Goal: Communication & Community: Share content

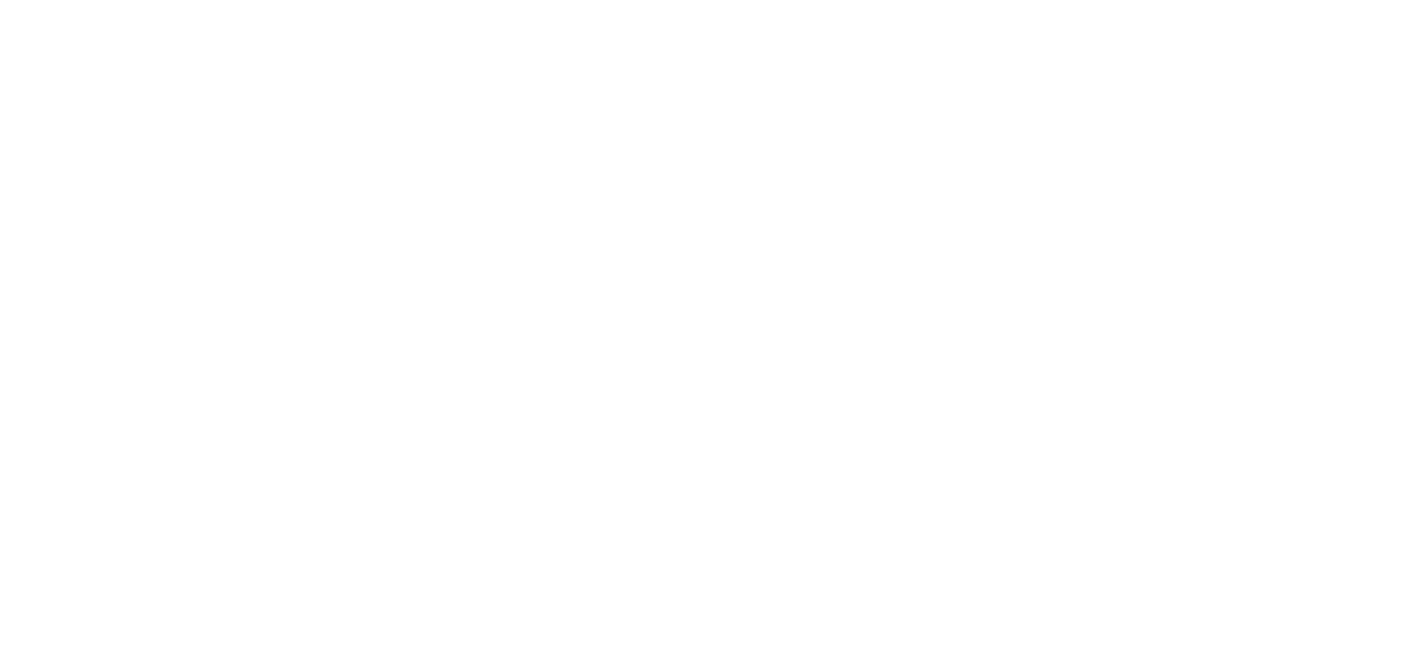
select select "*"
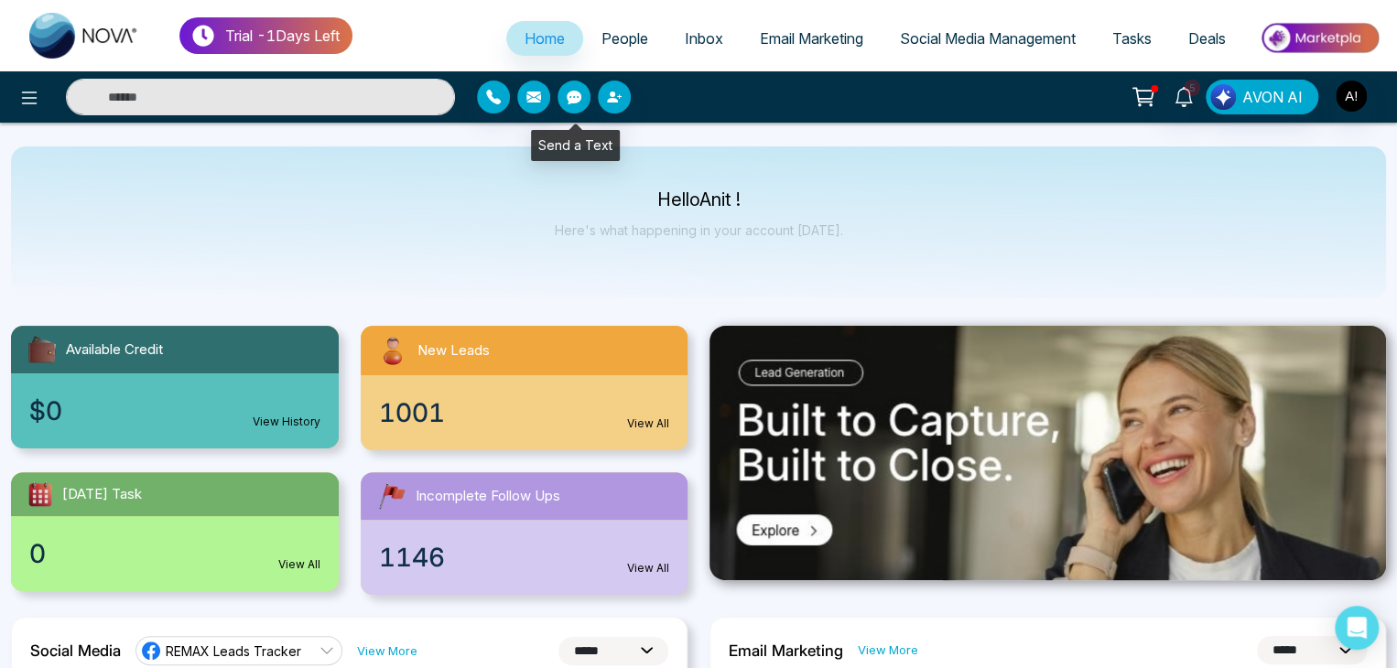
click at [571, 98] on icon "button" at bounding box center [574, 98] width 15 height 14
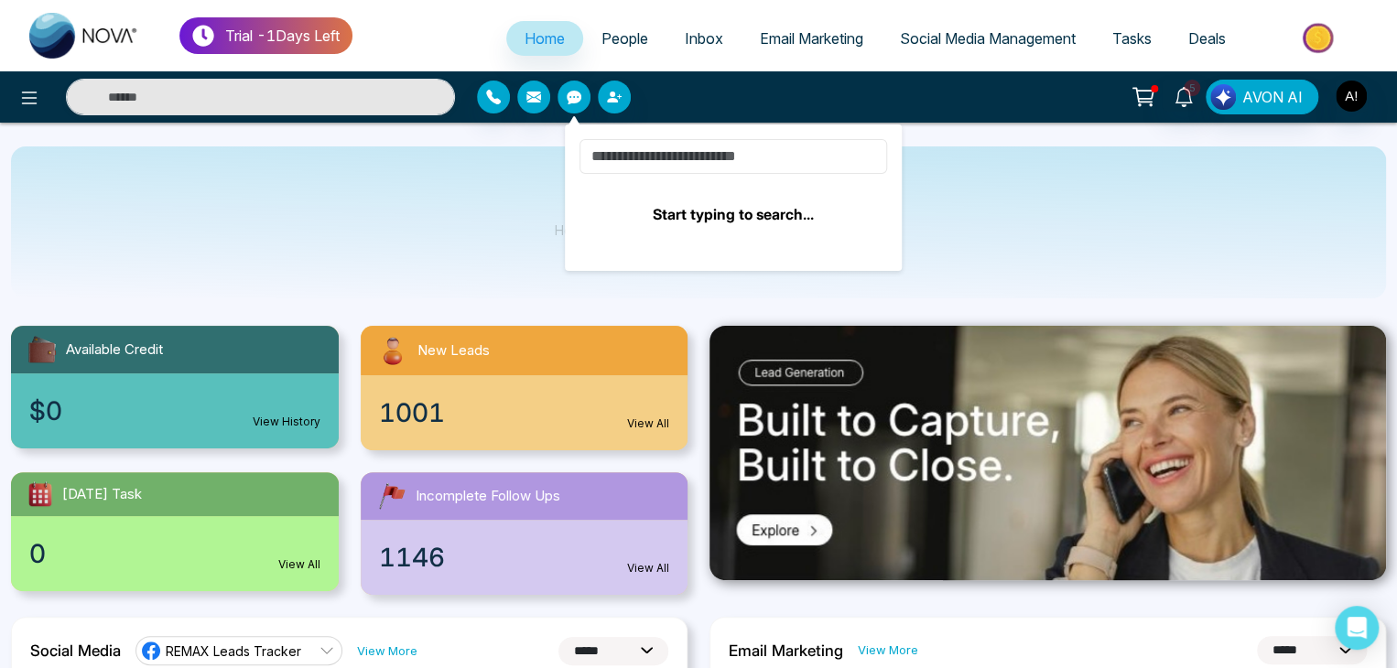
click at [655, 162] on input at bounding box center [734, 156] width 308 height 35
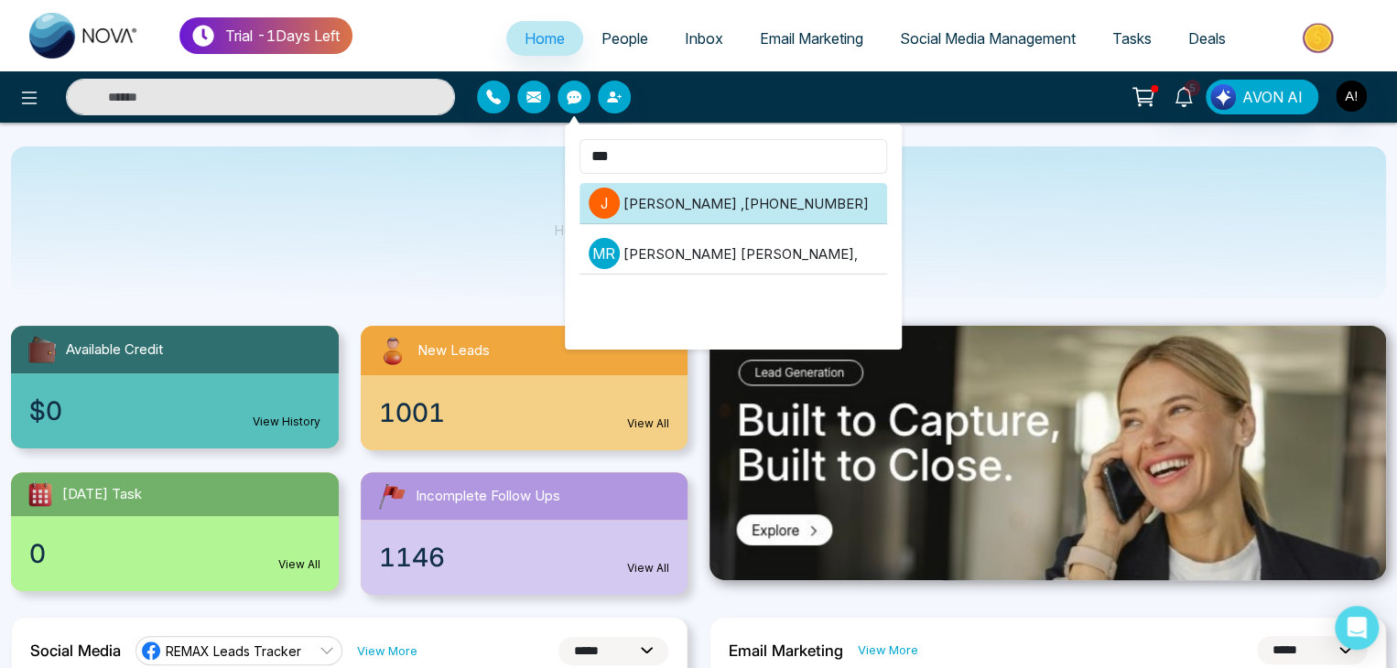
type input "***"
click at [682, 203] on li "[PERSON_NAME] , [PHONE_NUMBER]" at bounding box center [734, 203] width 308 height 41
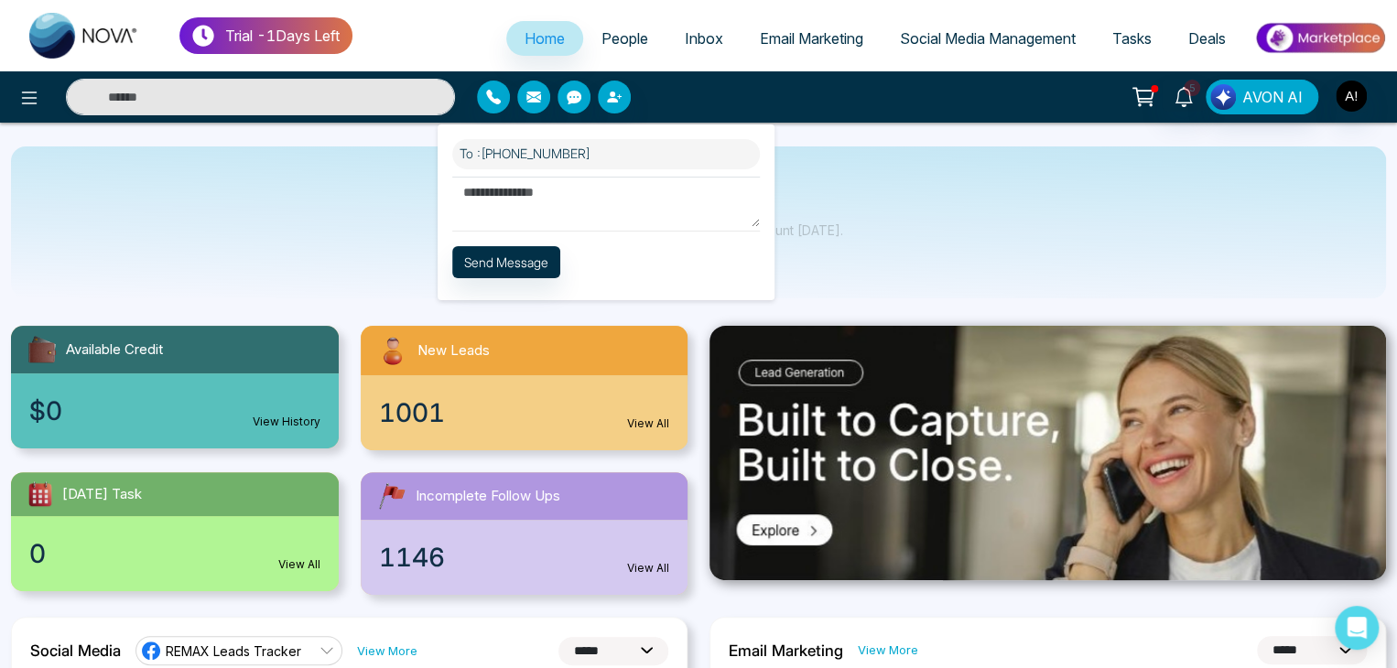
click at [508, 200] on textarea at bounding box center [606, 202] width 308 height 50
type textarea "**********"
click at [502, 269] on button "Send Message" at bounding box center [506, 261] width 108 height 32
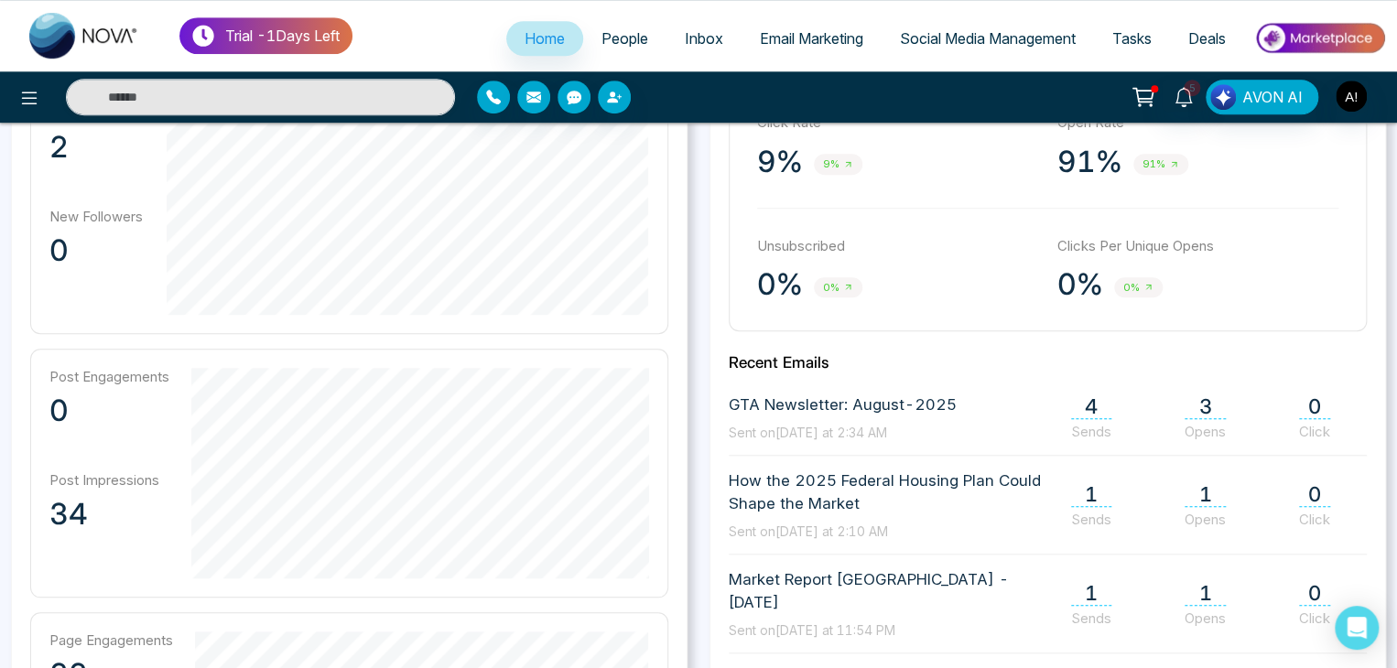
scroll to position [588, 0]
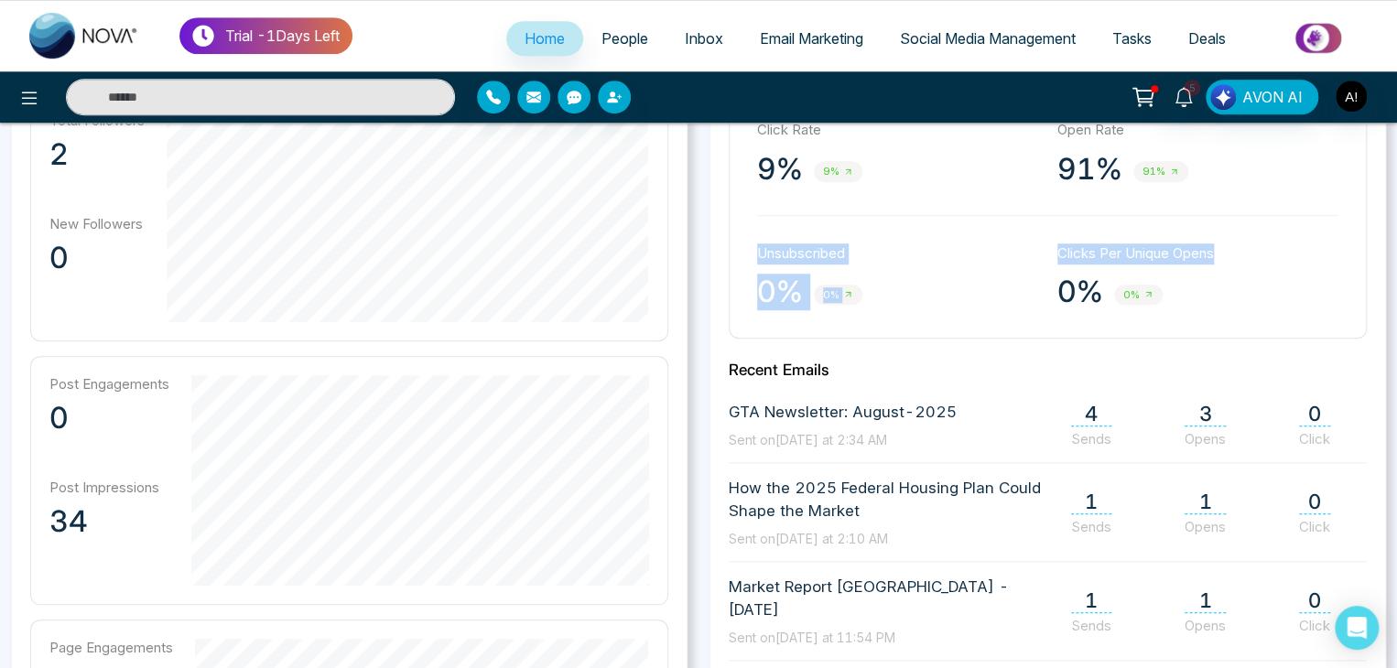
click at [1388, 201] on div "**********" at bounding box center [1048, 458] width 699 height 859
click at [1386, 191] on div "**********" at bounding box center [1048, 458] width 699 height 859
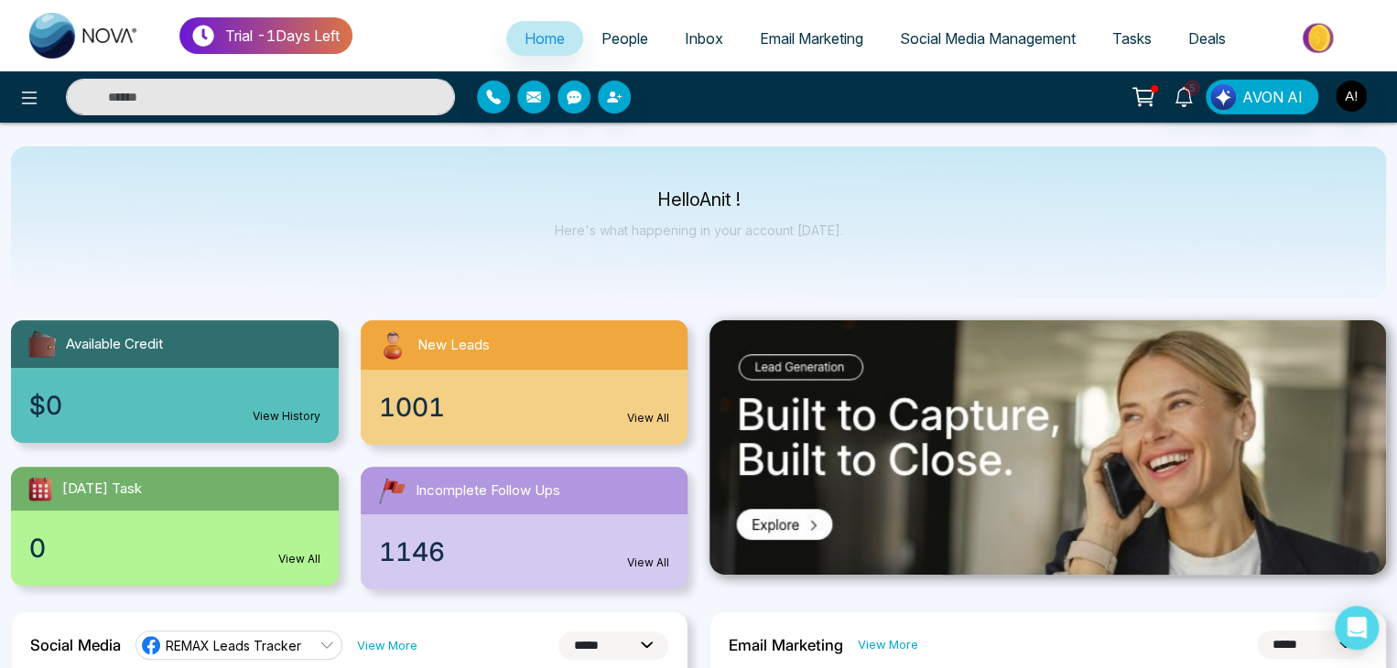
scroll to position [0, 0]
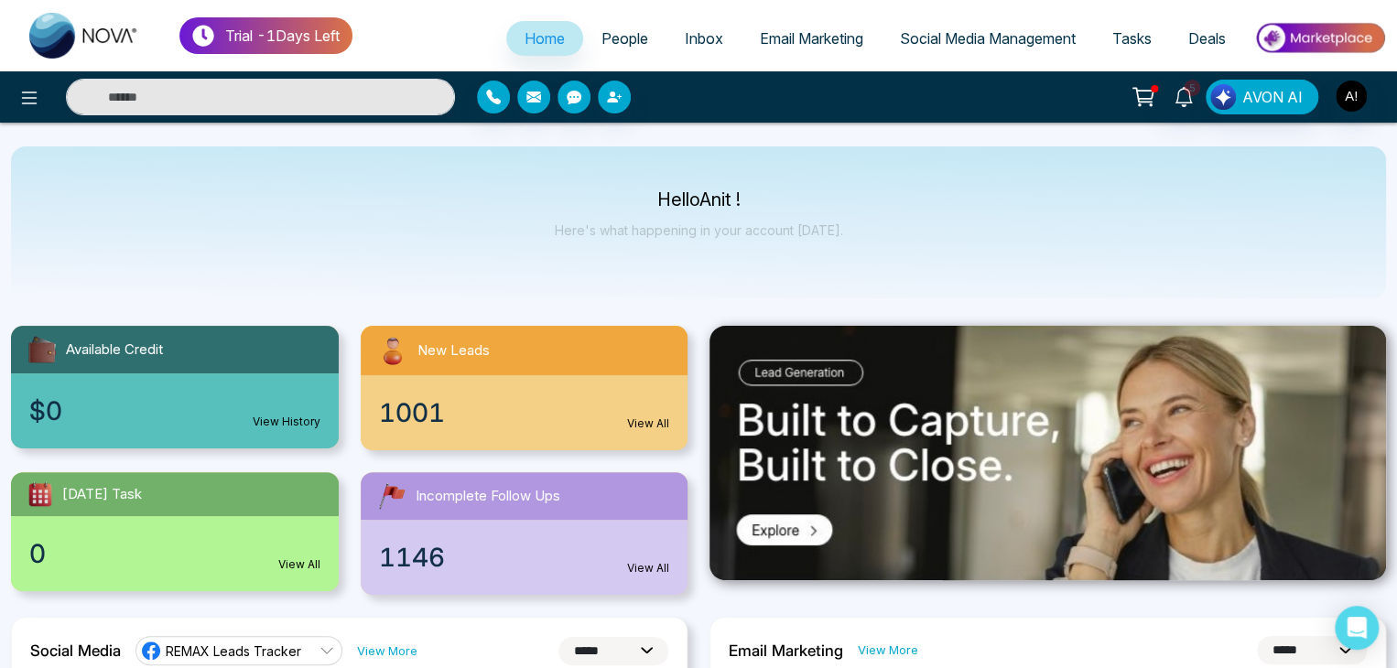
click at [103, 511] on div "[DATE] Task" at bounding box center [175, 495] width 328 height 44
click at [103, 512] on div "[DATE] Task" at bounding box center [175, 495] width 328 height 44
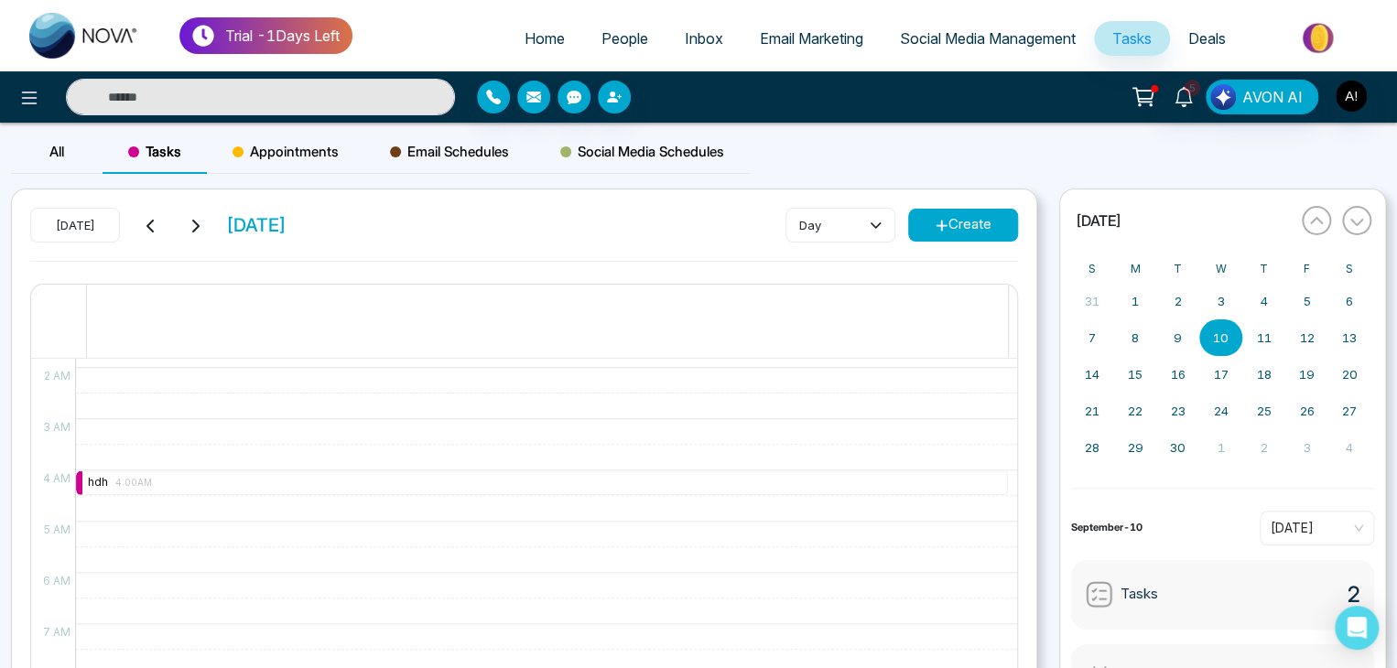
scroll to position [51, 0]
click at [1018, 488] on div "[DATE] [DATE] day Create 10 12 AM 1 AM 2 AM 3 AM 4 AM 5 AM 6 AM 7 AM 8 AM 9 AM …" at bounding box center [524, 517] width 1025 height 655
drag, startPoint x: 1018, startPoint y: 488, endPoint x: 1016, endPoint y: 475, distance: 13.0
click at [1018, 485] on div "[DATE] [DATE] day Create 10 12 AM 1 AM 2 AM 3 AM 4 AM 5 AM 6 AM 7 AM 8 AM 9 AM …" at bounding box center [524, 517] width 1025 height 655
click at [261, 155] on span "Appointments" at bounding box center [286, 152] width 106 height 22
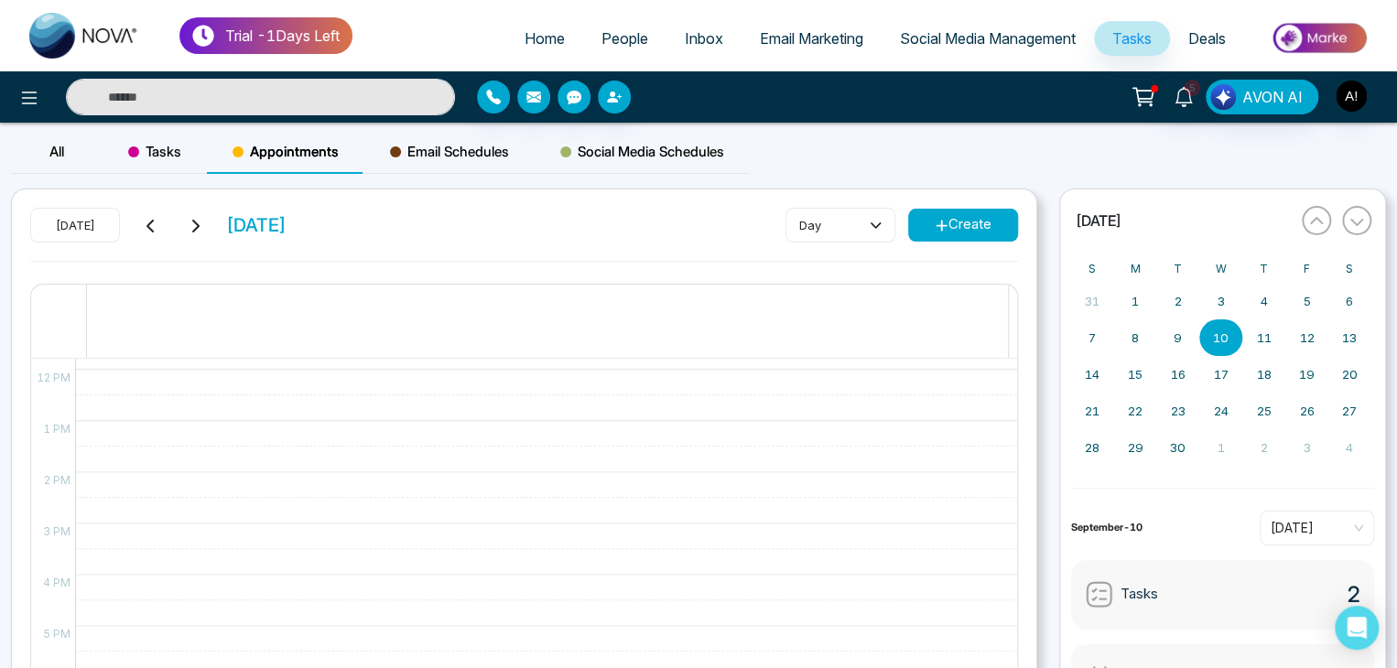
scroll to position [606, 0]
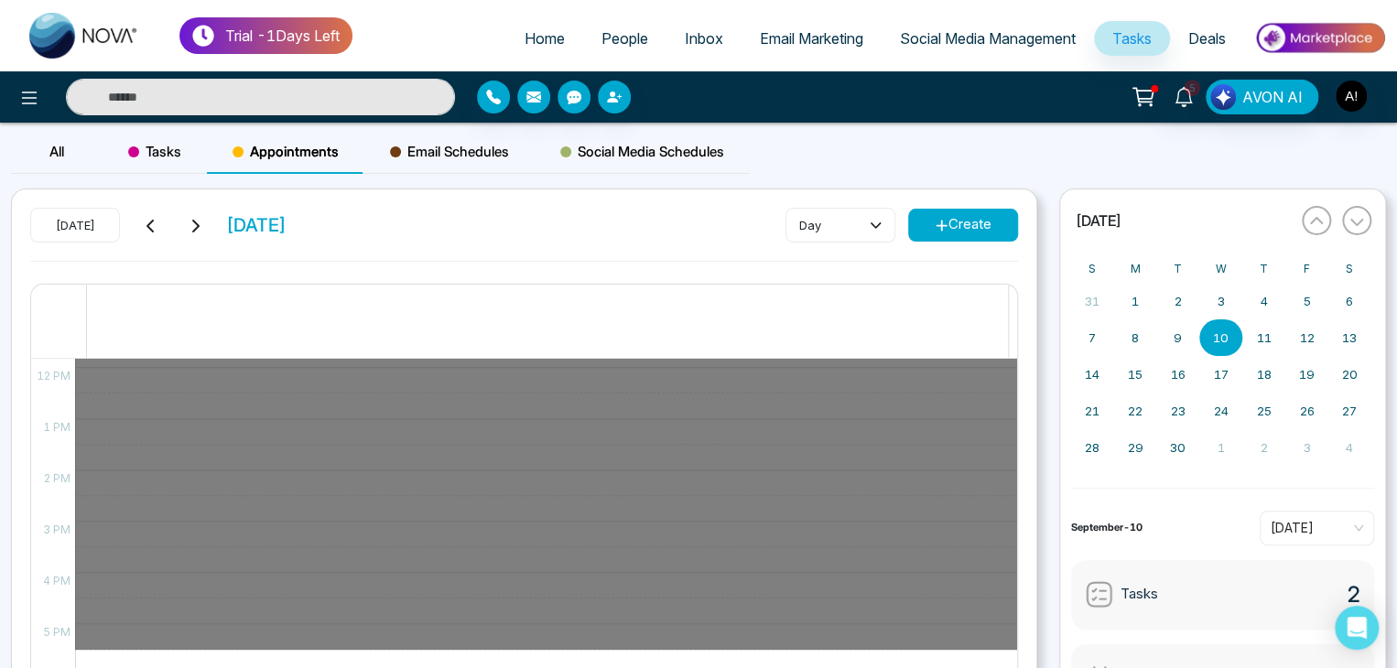
drag, startPoint x: 1000, startPoint y: 451, endPoint x: 993, endPoint y: 289, distance: 162.3
click at [993, 289] on div "10 12 AM 1 AM 2 AM 3 AM 4 AM 5 AM 6 AM 7 AM 8 AM 9 AM 10 AM 11 AM 12 PM 1 PM 2 …" at bounding box center [524, 555] width 988 height 542
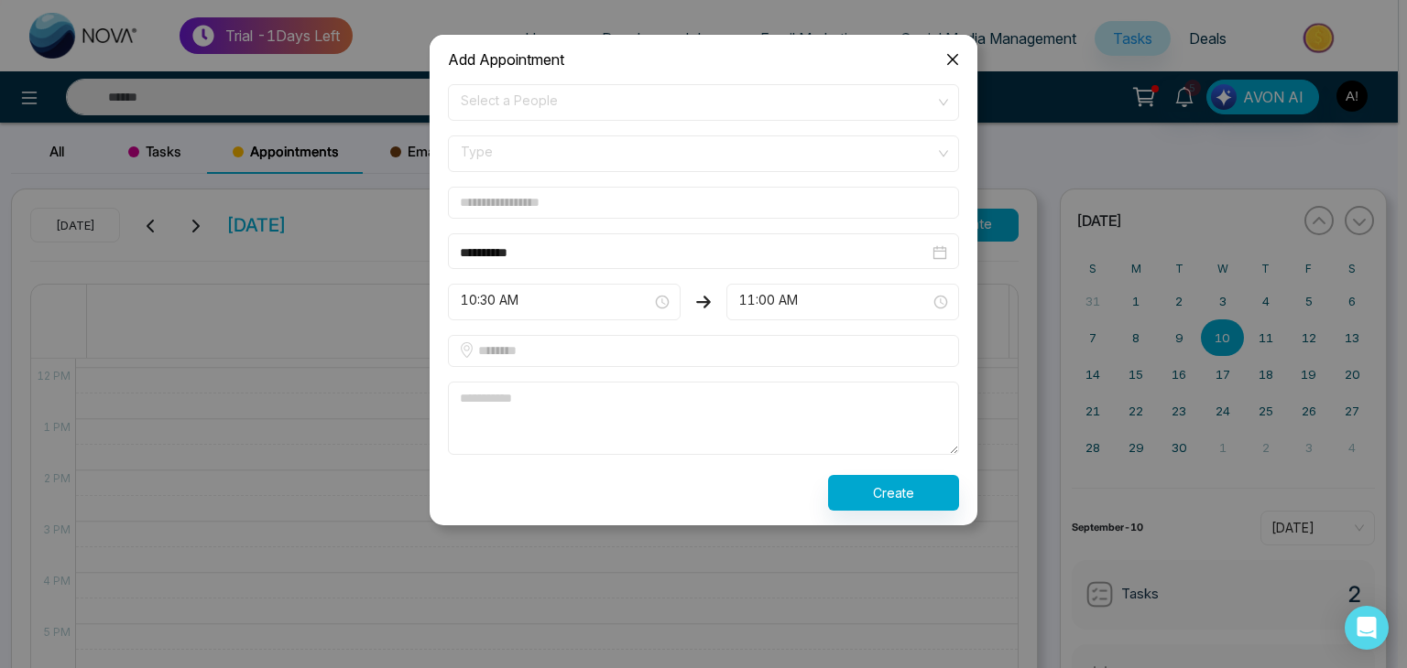
click at [948, 56] on icon "close" at bounding box center [952, 59] width 15 height 15
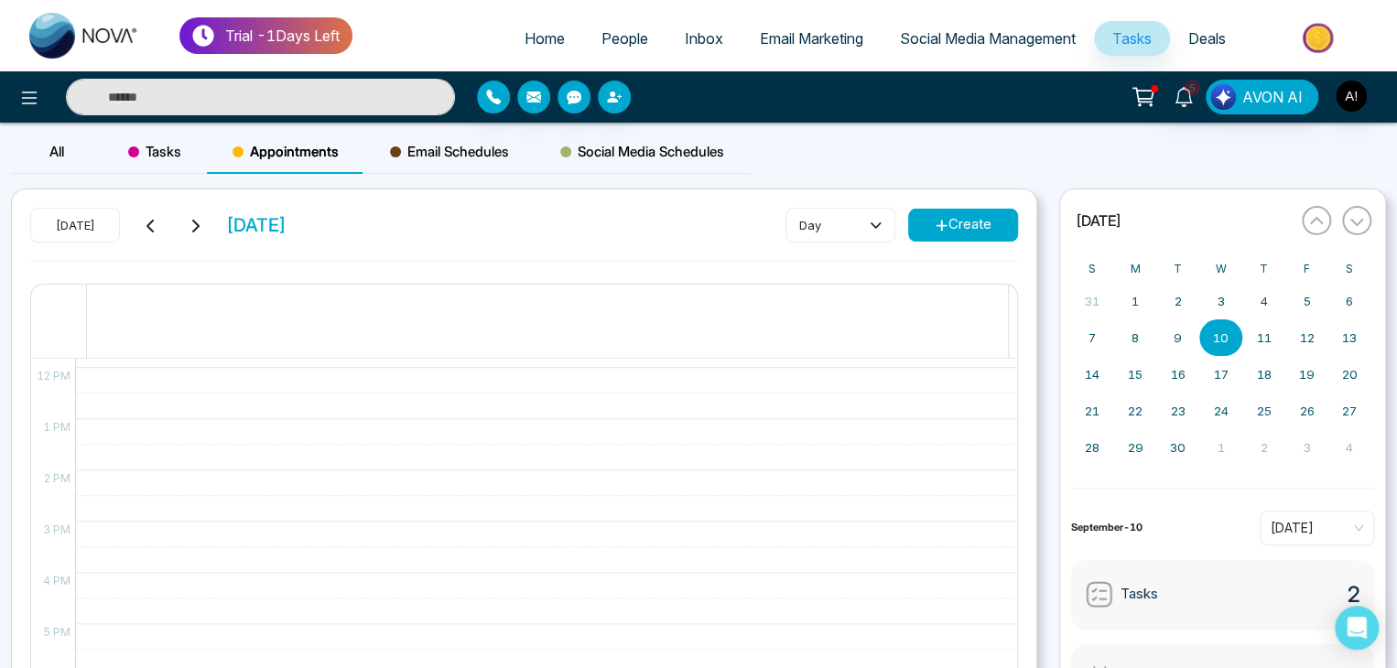
click at [951, 234] on button "Create" at bounding box center [963, 225] width 110 height 33
click at [799, 147] on div "All Tasks Appointments Email Schedules Social Media Schedules" at bounding box center [698, 159] width 1397 height 59
click at [60, 219] on button "[DATE]" at bounding box center [75, 225] width 90 height 35
click at [141, 229] on button at bounding box center [151, 225] width 26 height 24
click at [445, 155] on span "Email Schedules" at bounding box center [449, 152] width 119 height 22
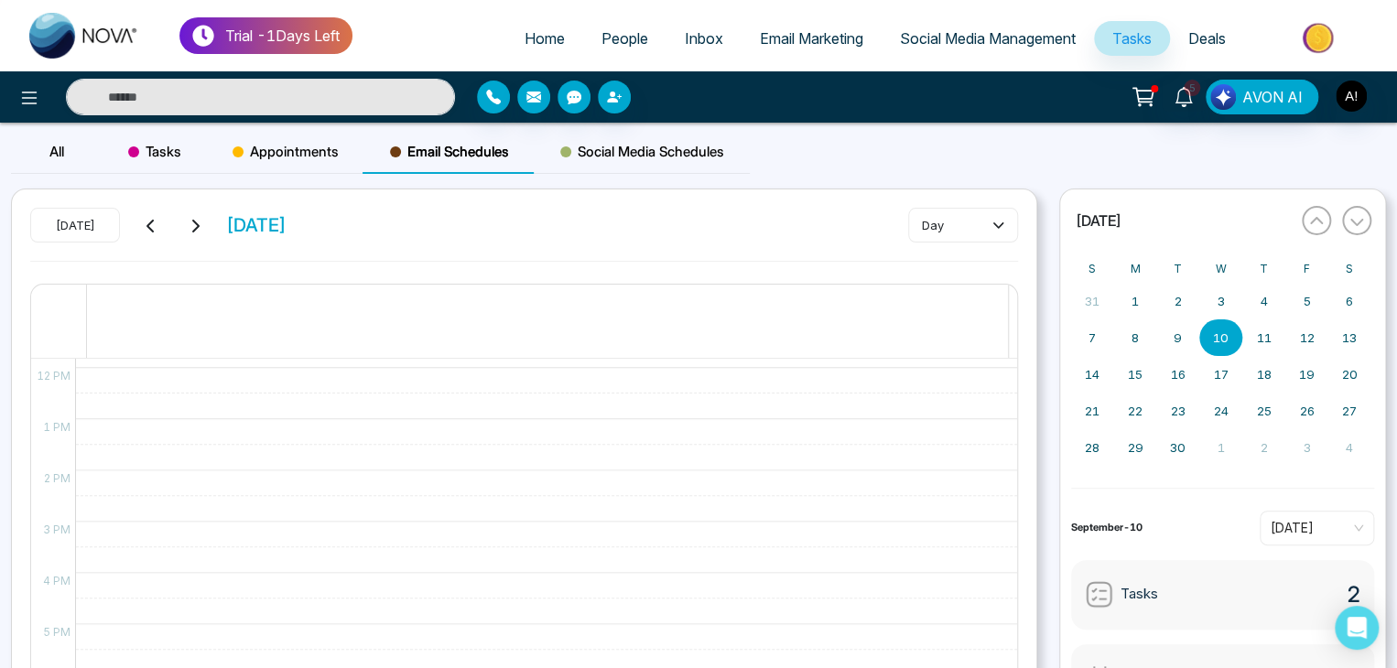
click at [616, 145] on span "Social Media Schedules" at bounding box center [642, 152] width 164 height 22
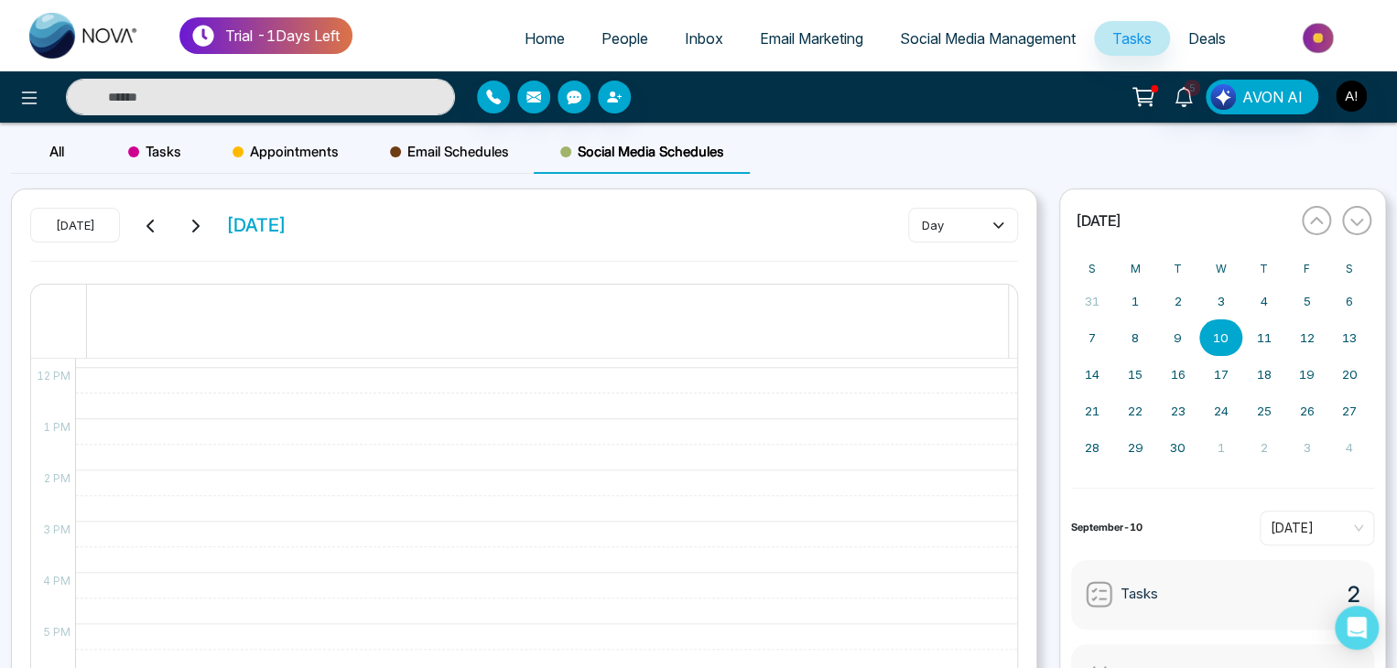
click at [644, 156] on span "Social Media Schedules" at bounding box center [642, 152] width 164 height 22
click at [141, 376] on div at bounding box center [541, 368] width 933 height 1231
click at [1223, 342] on abbr "10" at bounding box center [1221, 338] width 16 height 15
click at [1145, 598] on span "Tasks" at bounding box center [1140, 594] width 38 height 21
click at [1248, 594] on div "Tasks 2" at bounding box center [1223, 595] width 304 height 70
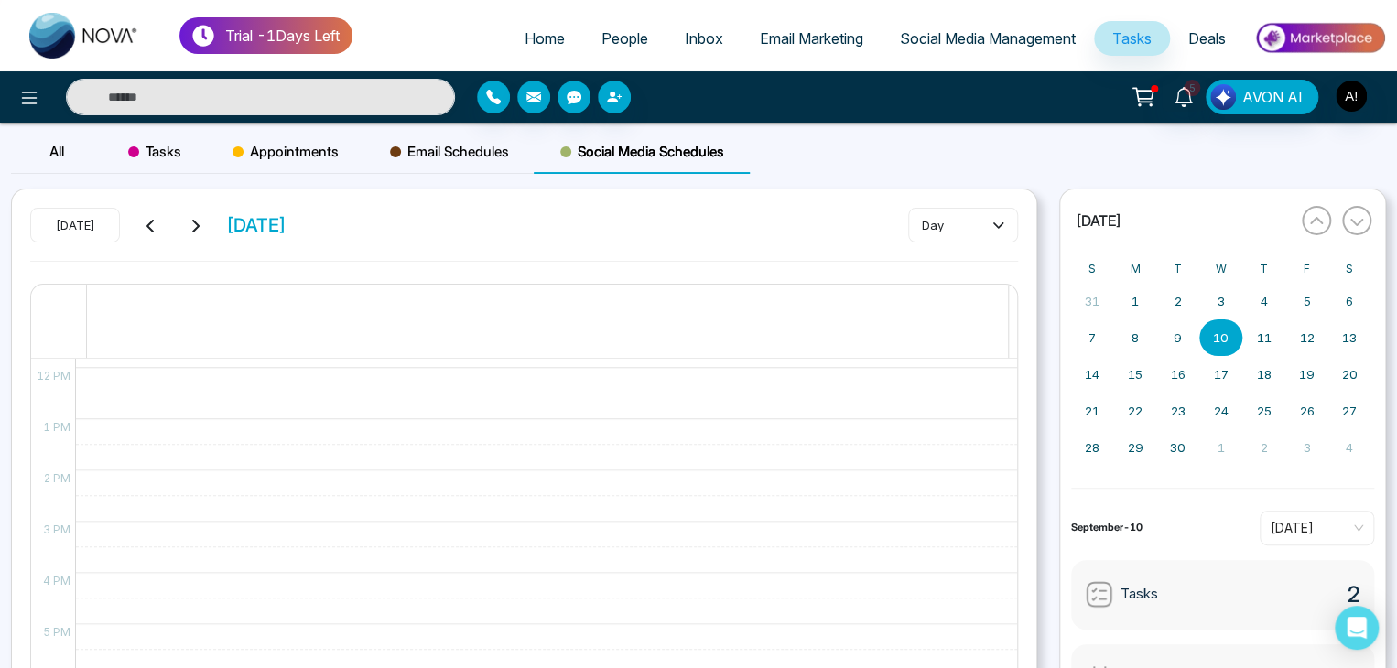
click at [1248, 594] on div "Tasks 2" at bounding box center [1223, 595] width 304 height 70
click at [139, 105] on input "text" at bounding box center [260, 97] width 389 height 37
click at [147, 99] on input "text" at bounding box center [260, 97] width 389 height 37
type input "*"
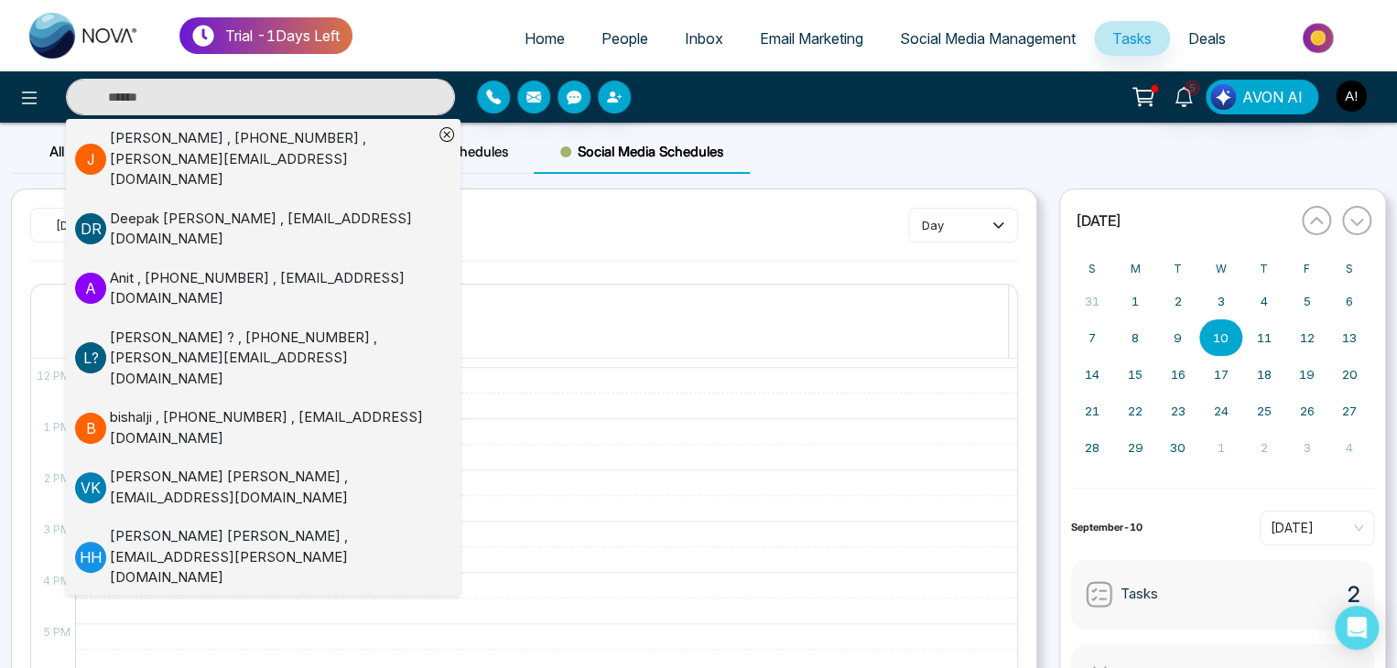
click at [158, 146] on div "[PERSON_NAME] , [PHONE_NUMBER] , [PERSON_NAME][EMAIL_ADDRESS][DOMAIN_NAME]" at bounding box center [271, 159] width 323 height 62
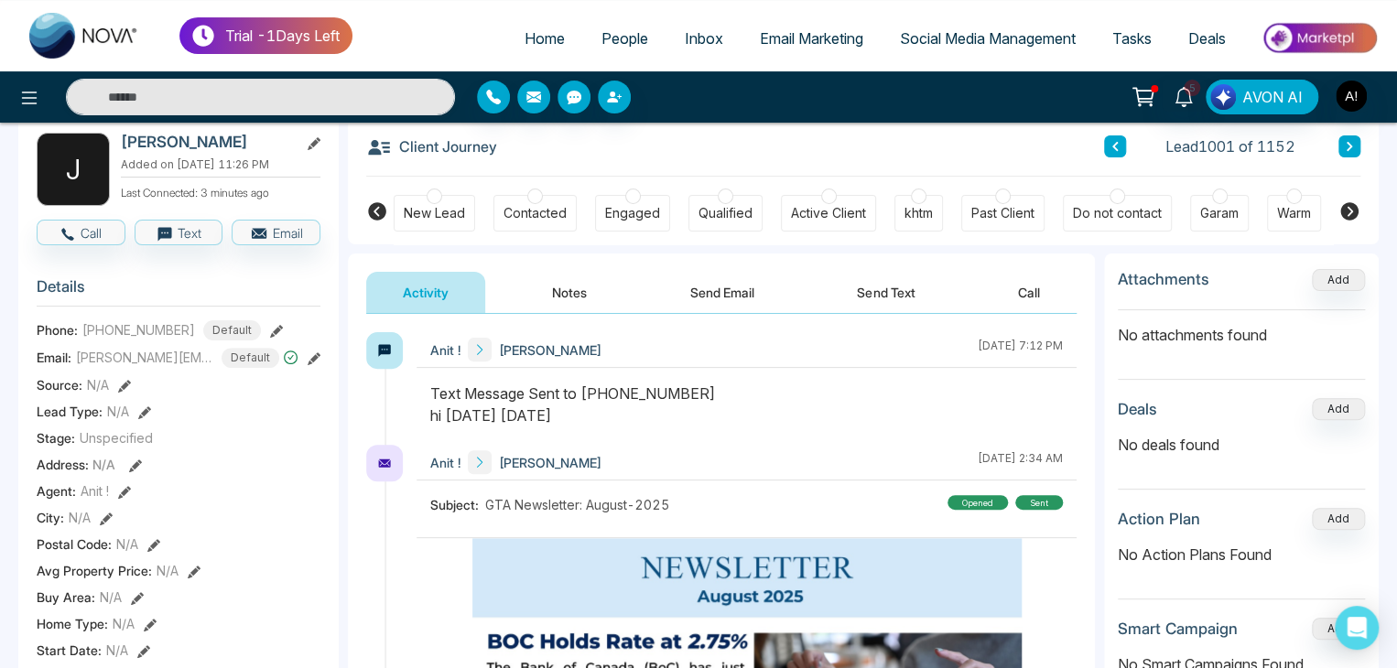
scroll to position [88, 0]
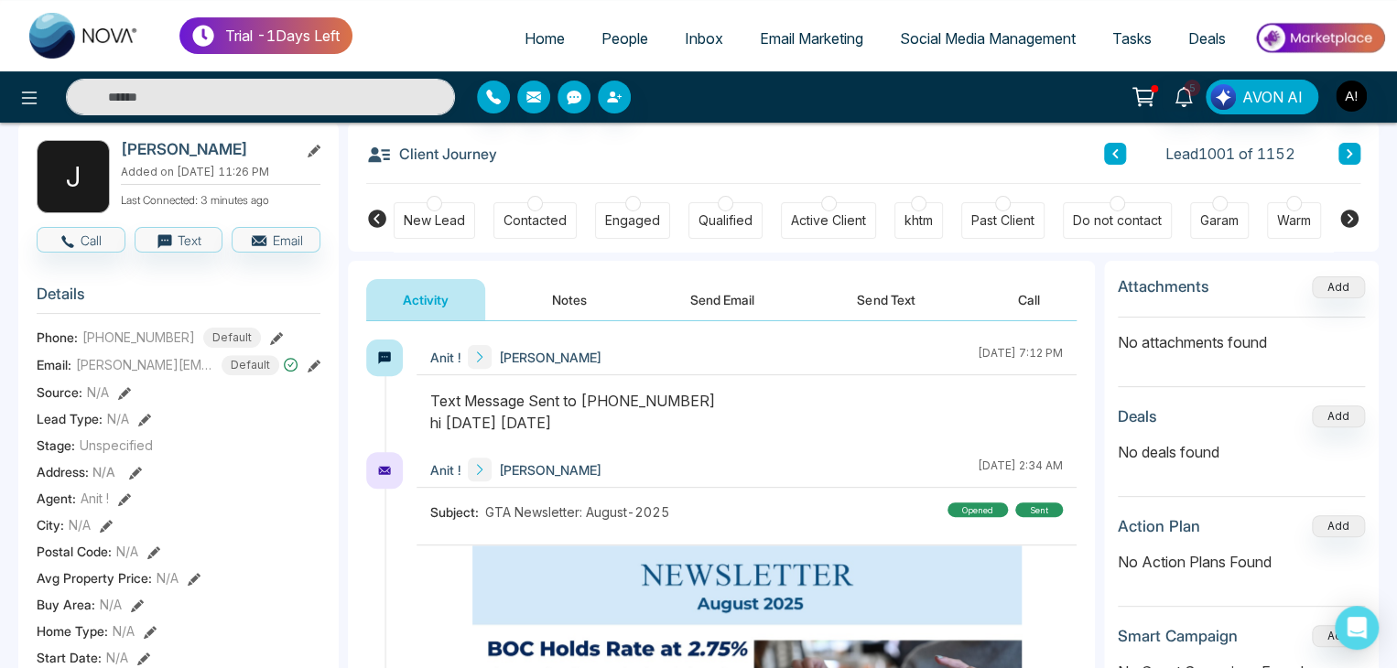
click at [374, 356] on div at bounding box center [384, 358] width 37 height 37
click at [381, 353] on icon at bounding box center [384, 359] width 12 height 12
click at [705, 297] on button "Send Email" at bounding box center [722, 299] width 137 height 41
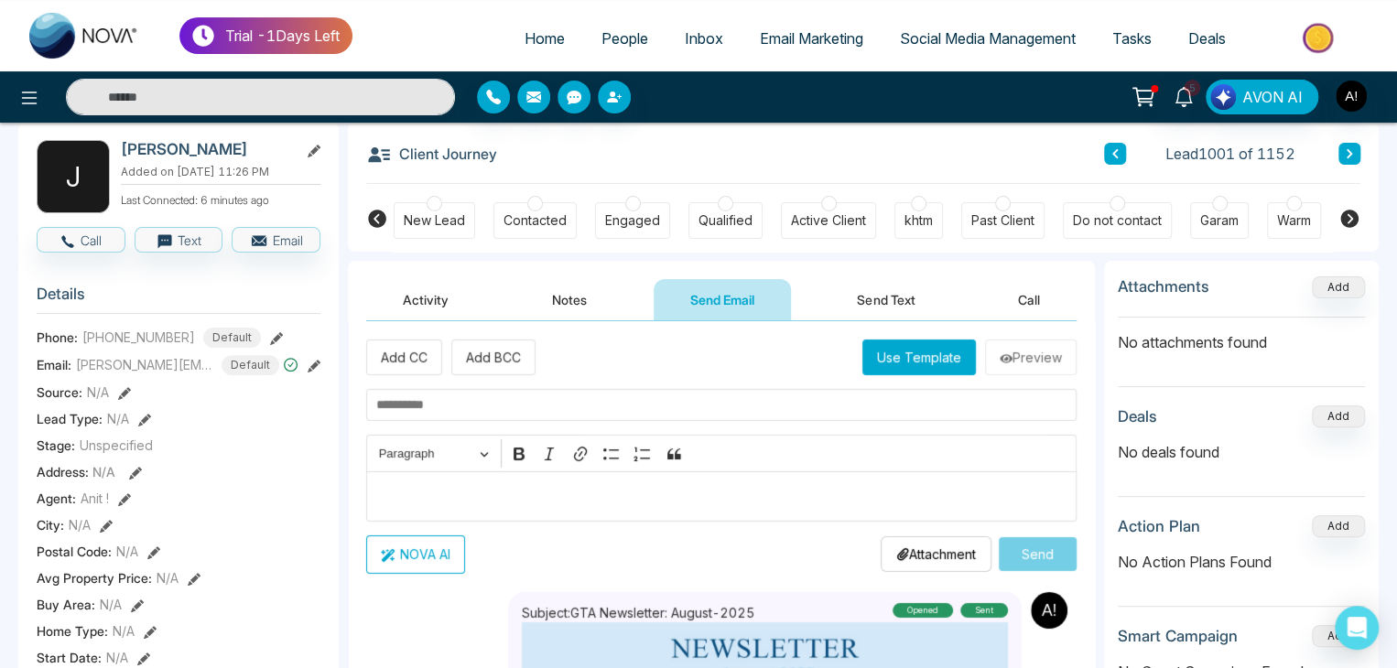
click at [423, 408] on input "text" at bounding box center [721, 405] width 711 height 32
type input "*"
type input "**********"
click at [573, 488] on p "Editor editing area: main" at bounding box center [721, 496] width 691 height 22
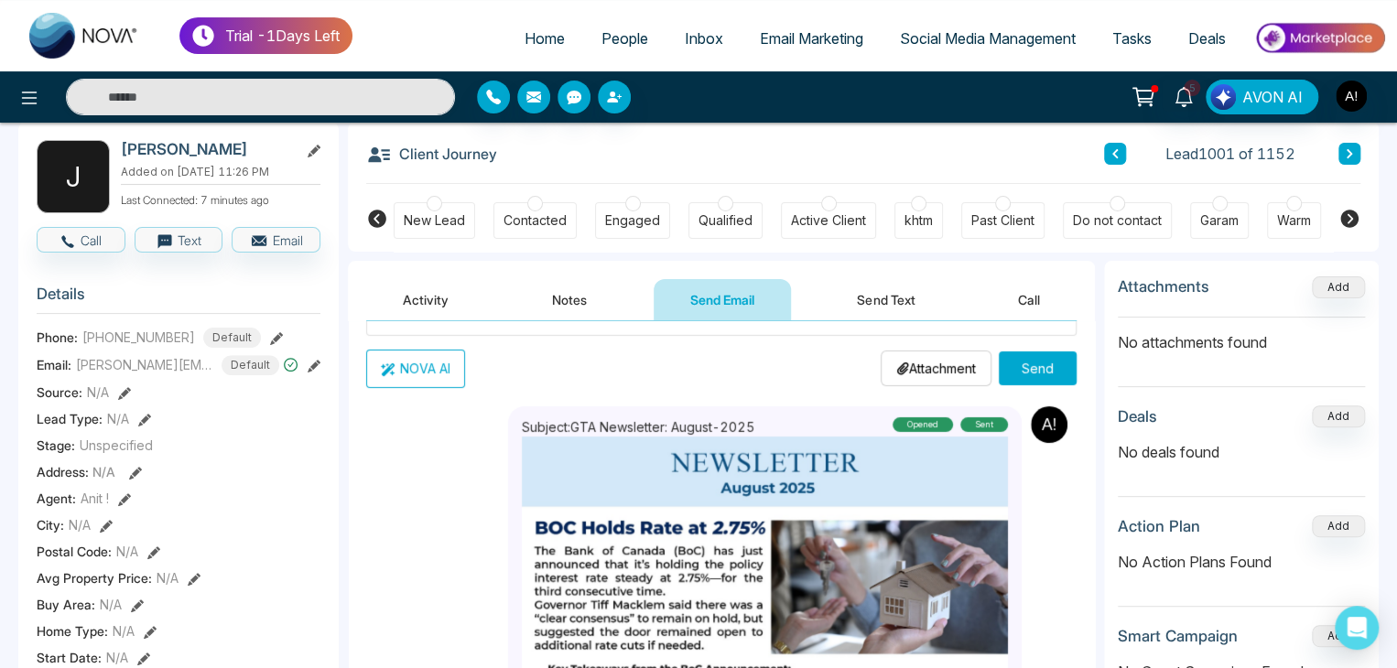
drag, startPoint x: 1099, startPoint y: 474, endPoint x: 1096, endPoint y: 454, distance: 20.3
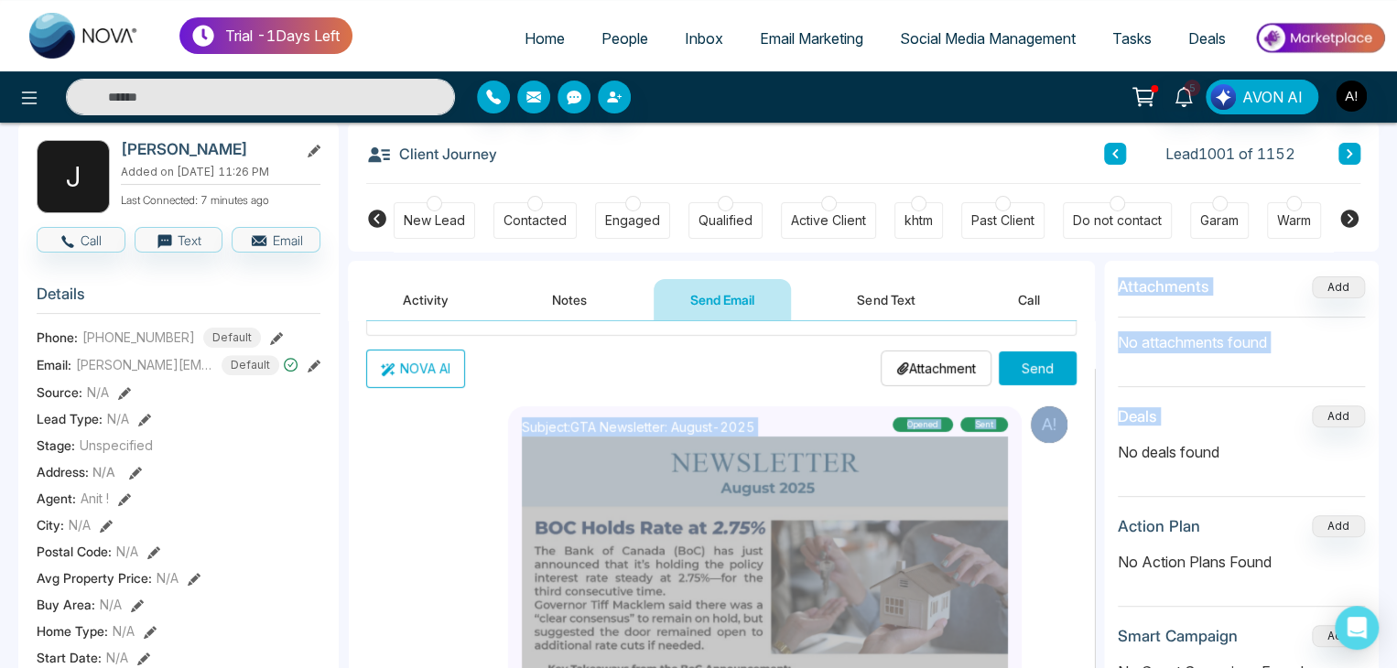
scroll to position [179, 0]
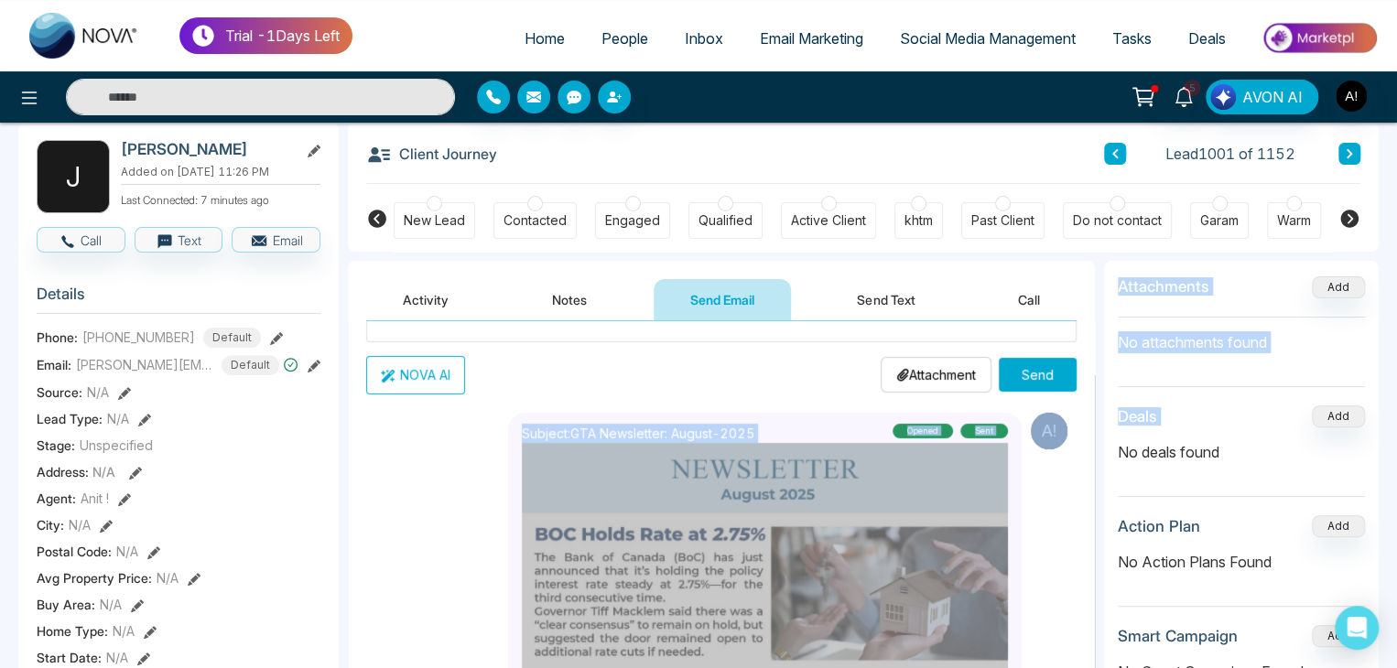
click at [1055, 583] on div "Subject: GTA Newsletter: August-2025 Opened sent [DATE] 2:34 AM" at bounding box center [792, 581] width 569 height 337
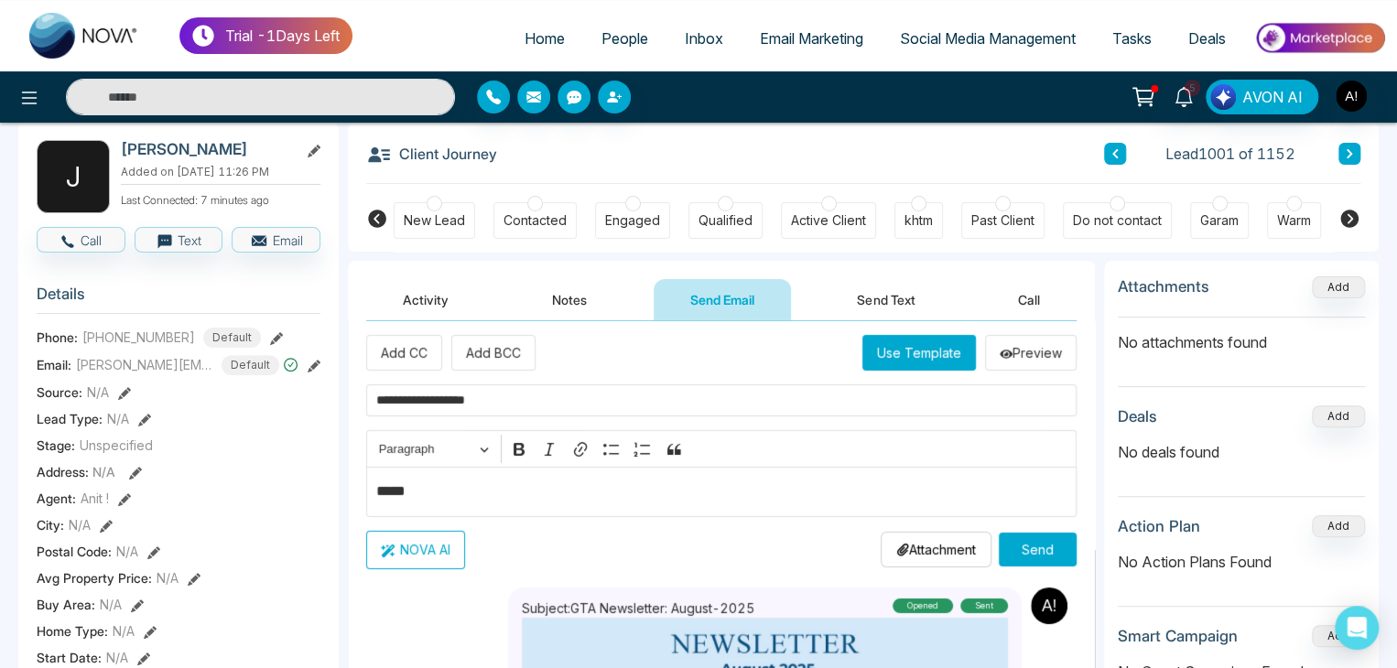
scroll to position [0, 0]
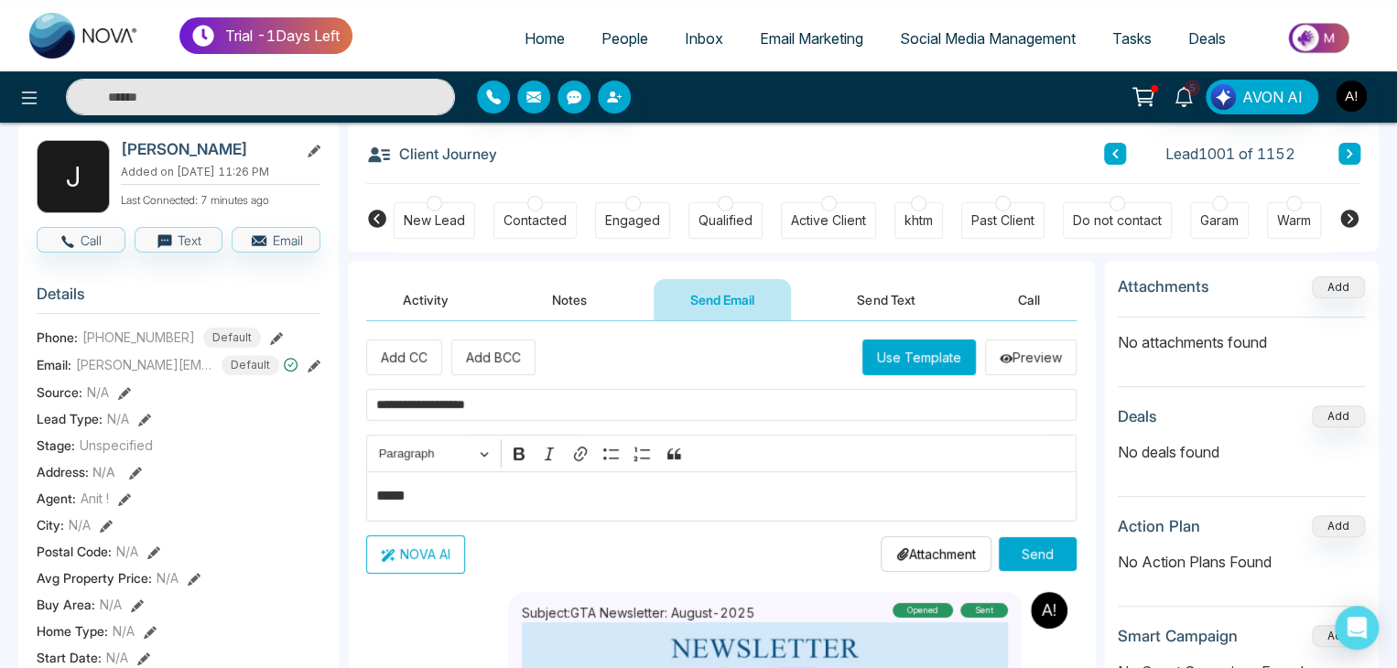
click at [922, 357] on button "Use Template" at bounding box center [920, 358] width 114 height 36
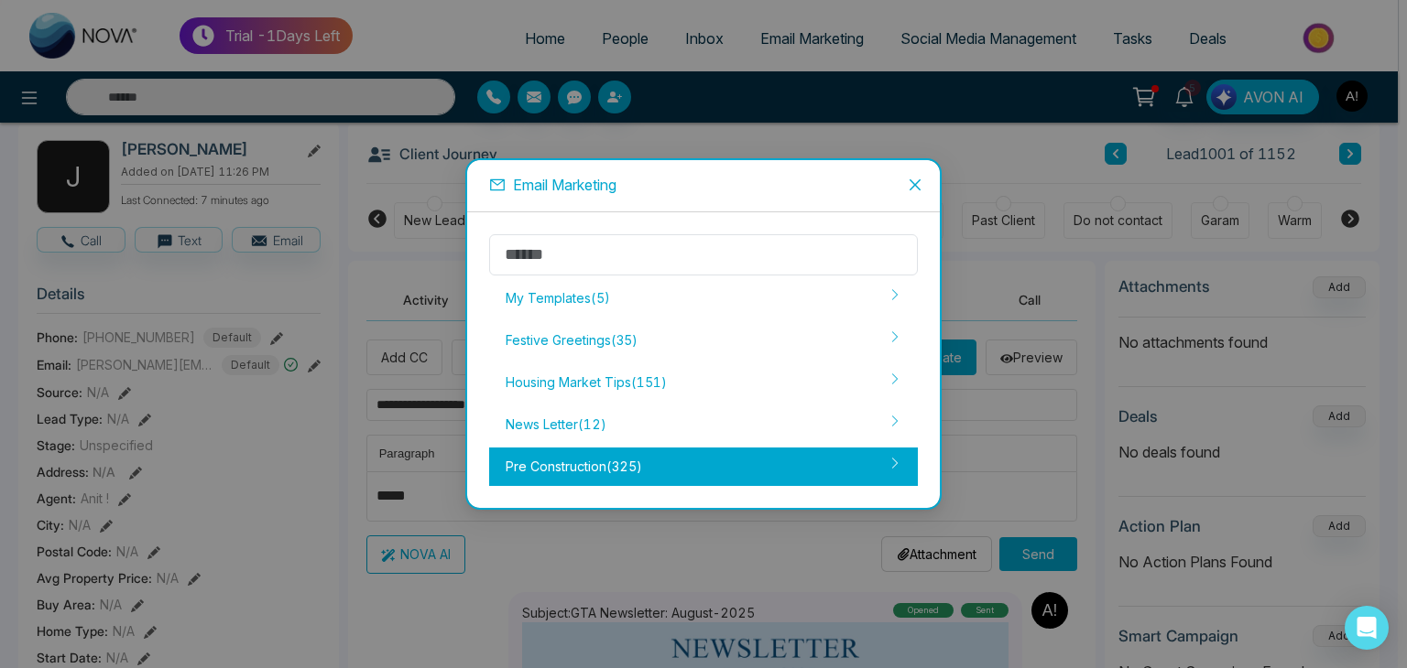
click at [587, 462] on div "Pre Construction ( 325 )" at bounding box center [703, 467] width 429 height 38
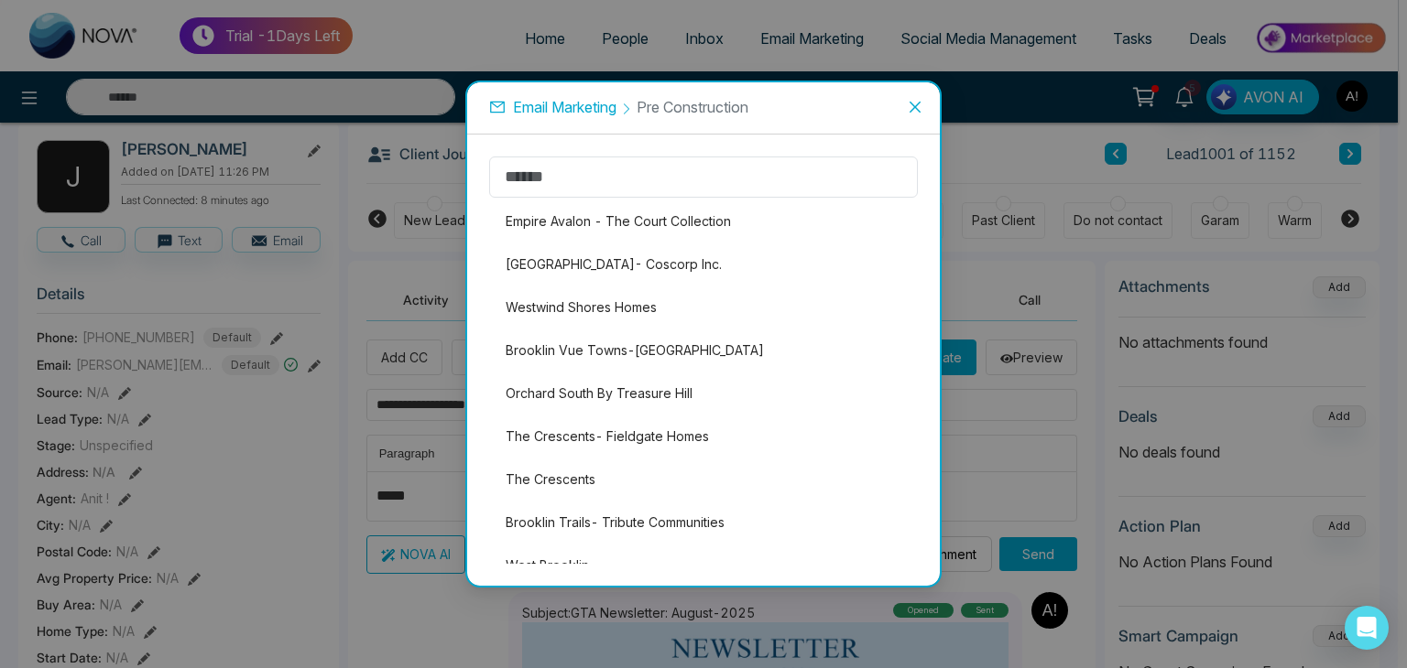
click at [612, 217] on li "Empire Avalon - The Court Collection" at bounding box center [703, 221] width 429 height 38
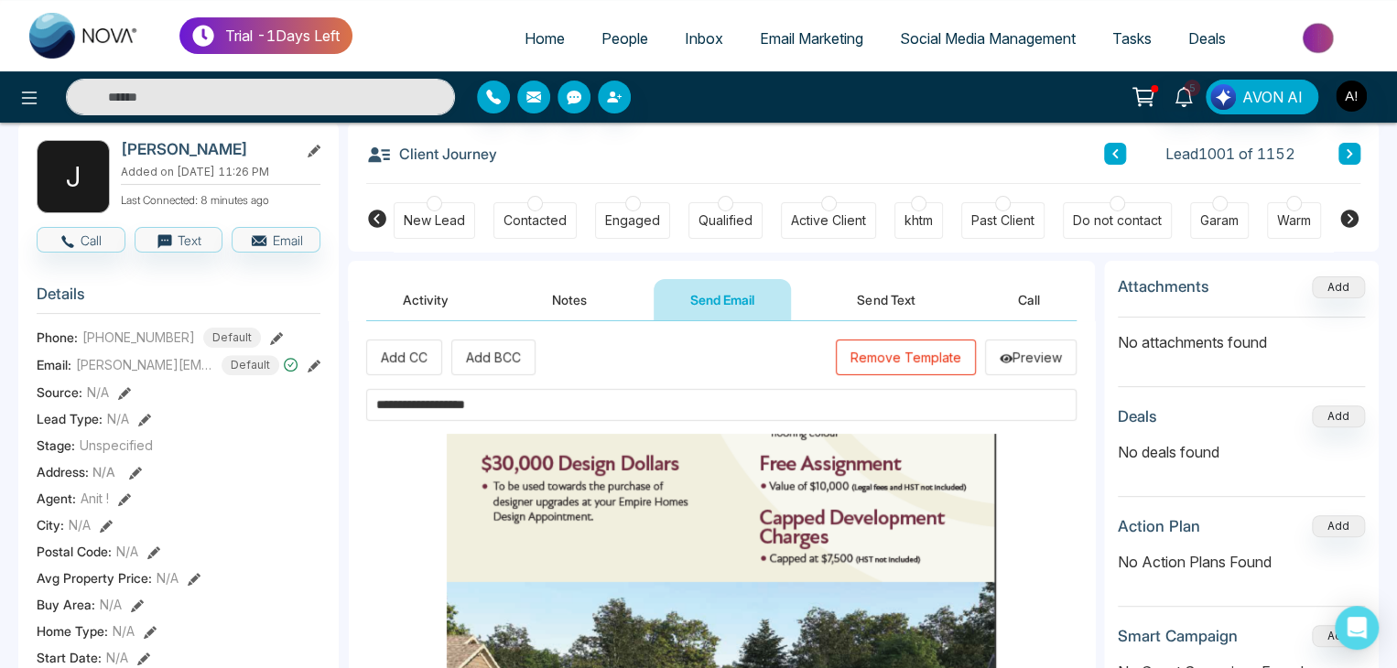
drag, startPoint x: 1047, startPoint y: 585, endPoint x: 1046, endPoint y: 571, distance: 14.7
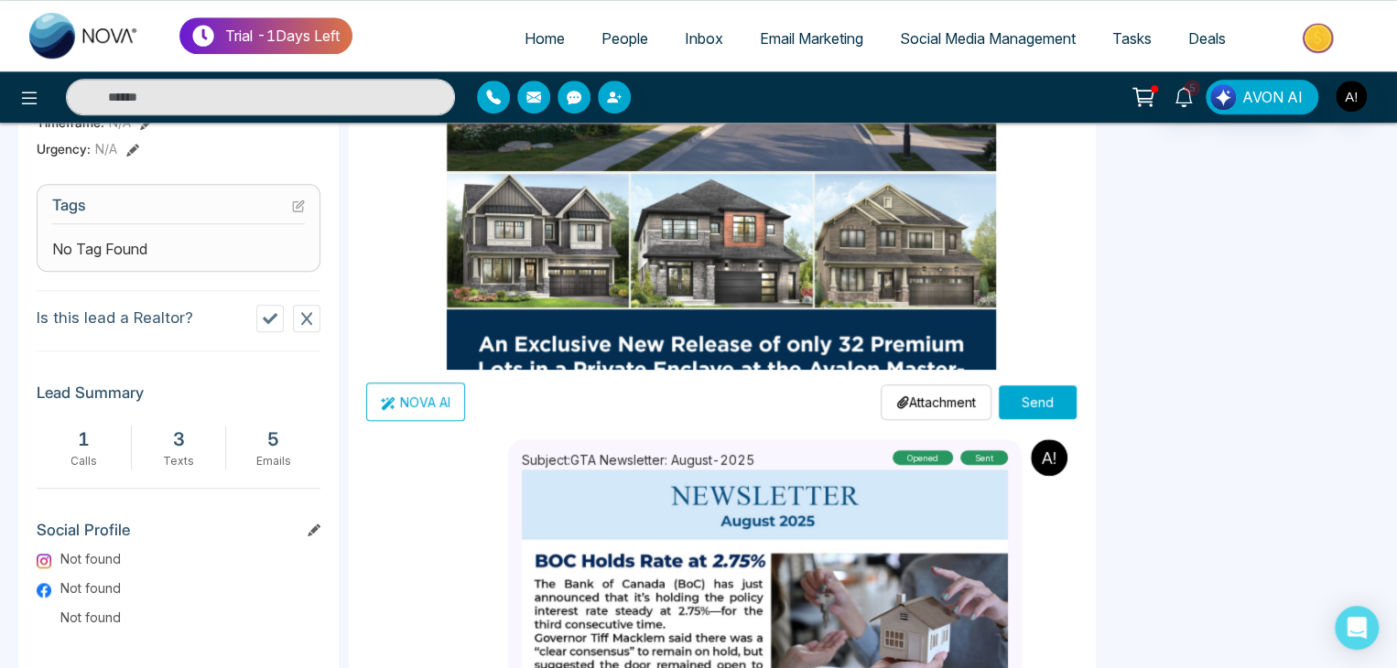
scroll to position [701, 0]
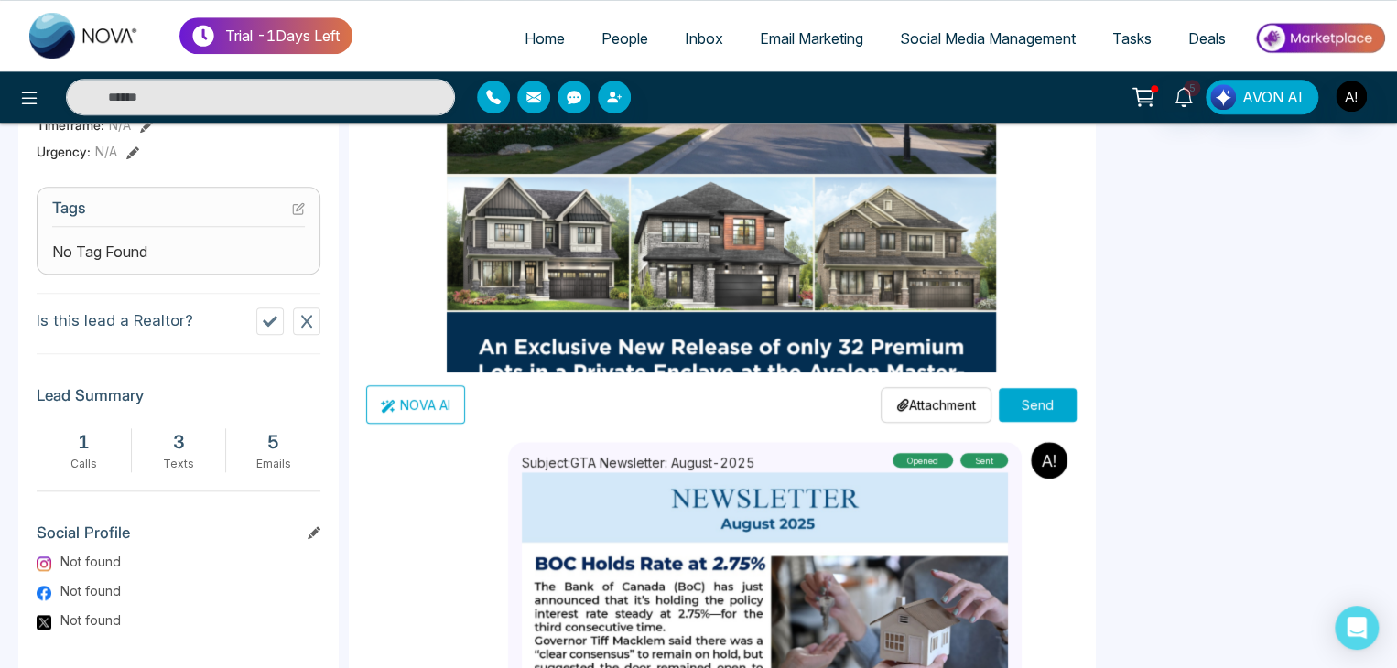
click at [1026, 400] on button "Send" at bounding box center [1038, 405] width 78 height 34
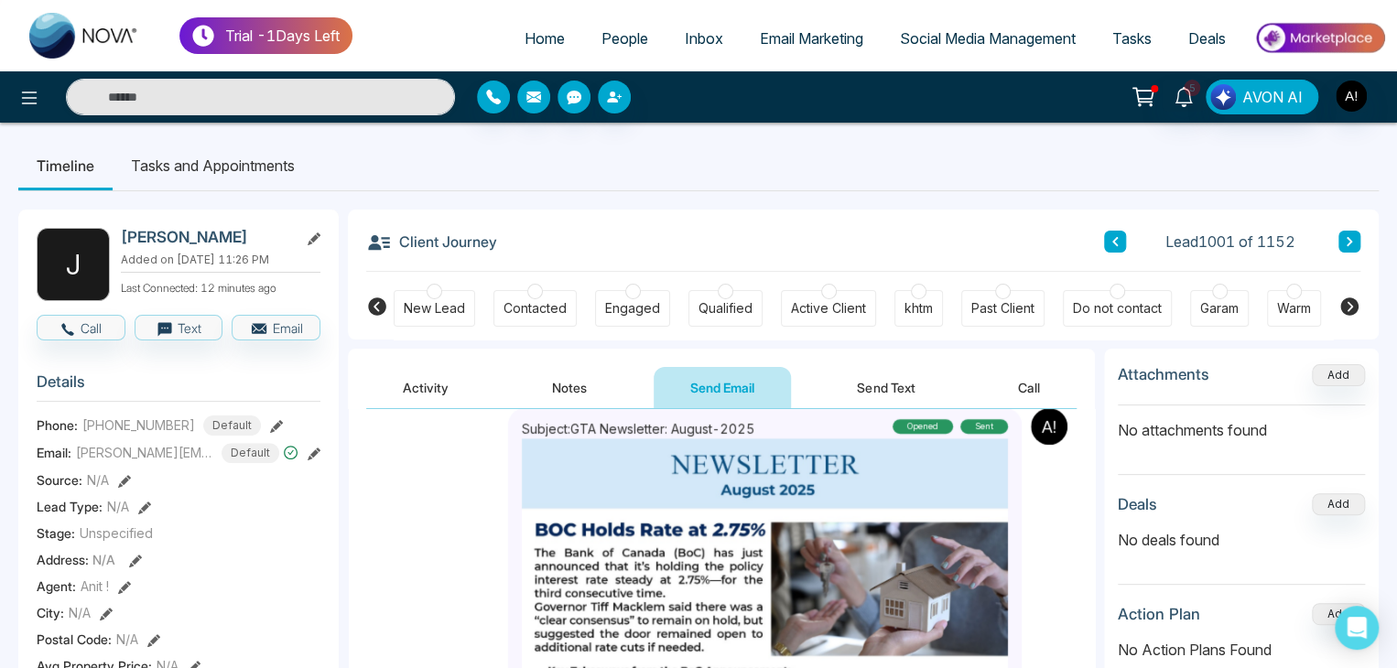
scroll to position [661, 0]
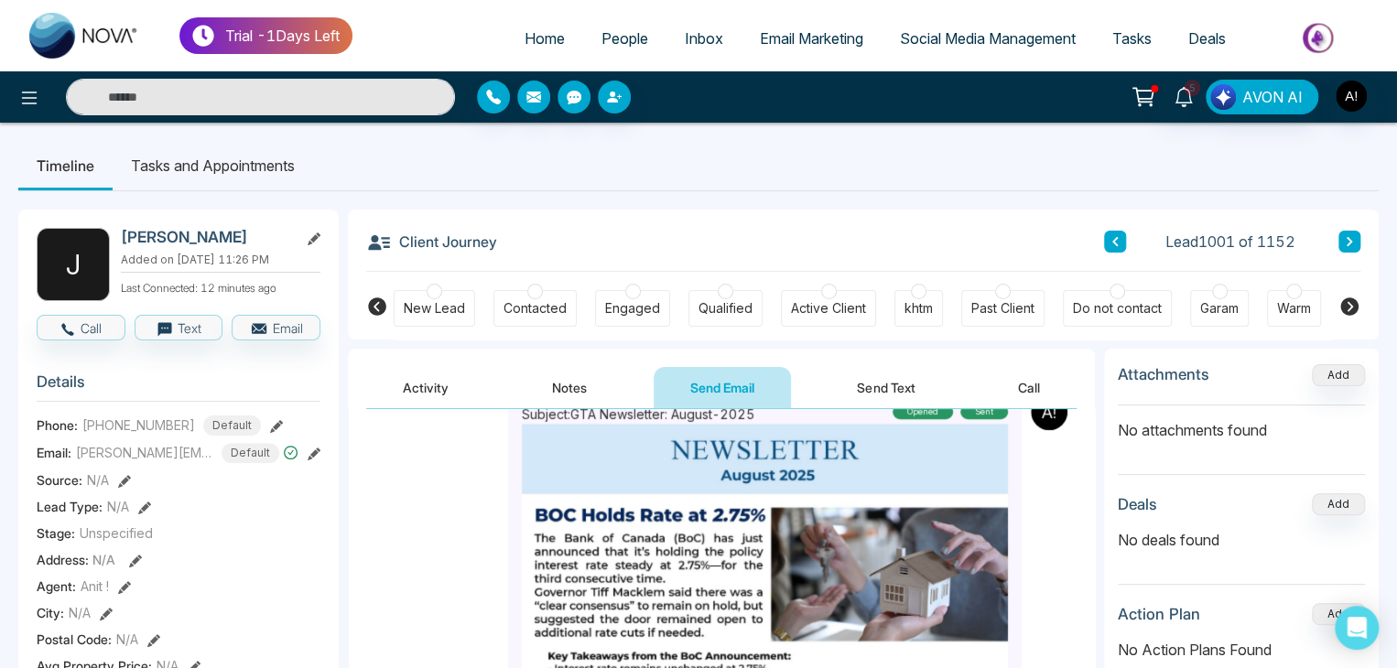
click at [178, 162] on li "Tasks and Appointments" at bounding box center [213, 165] width 201 height 49
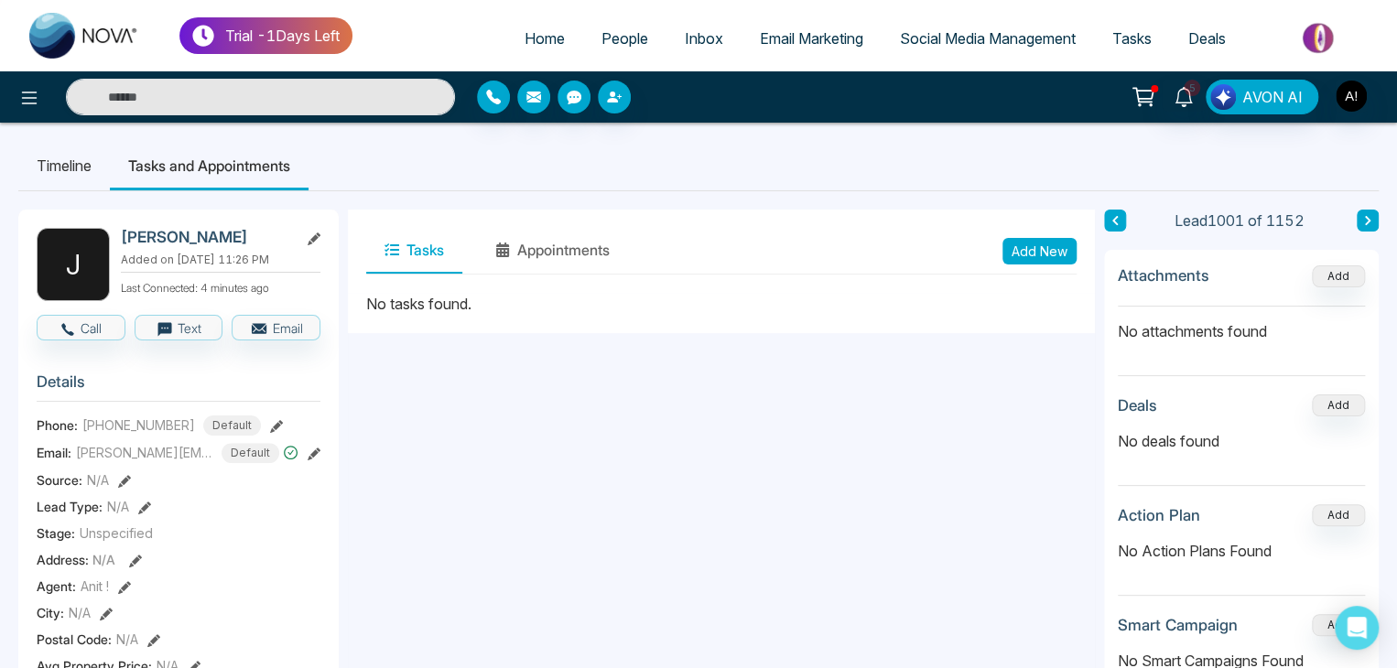
click at [537, 31] on span "Home" at bounding box center [545, 38] width 40 height 18
select select "*"
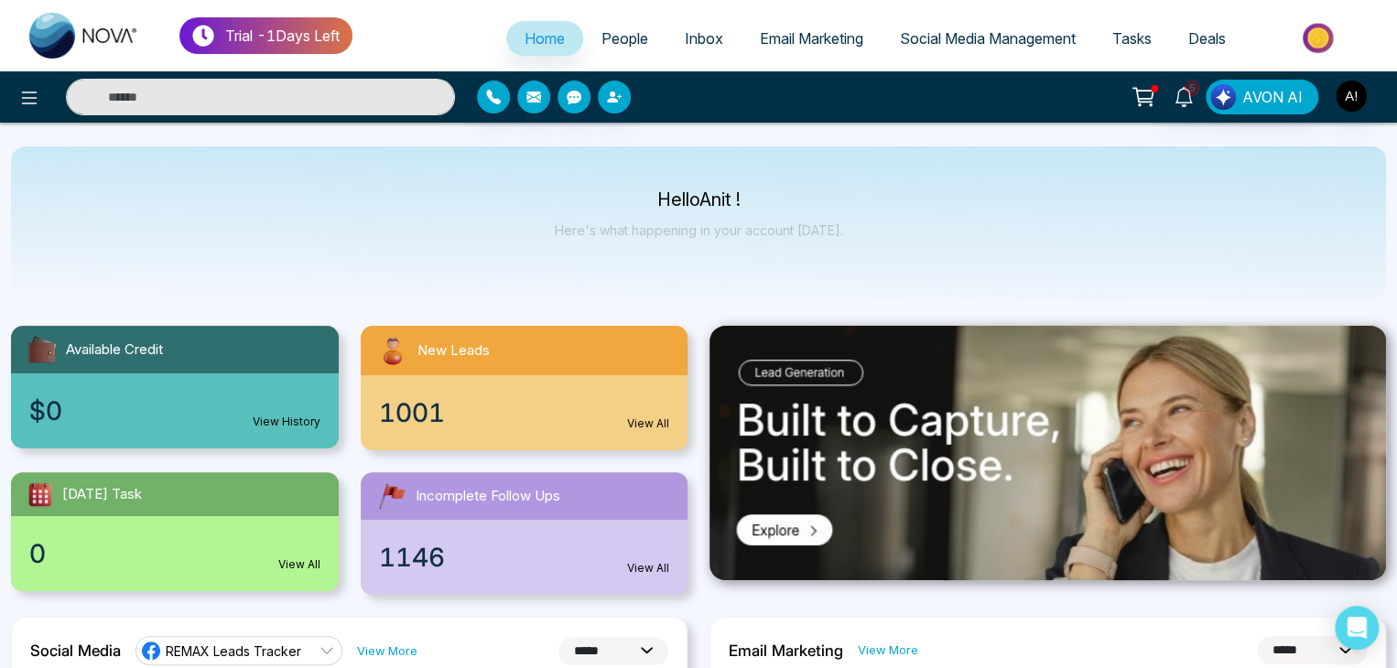
click at [465, 371] on div "New Leads" at bounding box center [525, 350] width 328 height 49
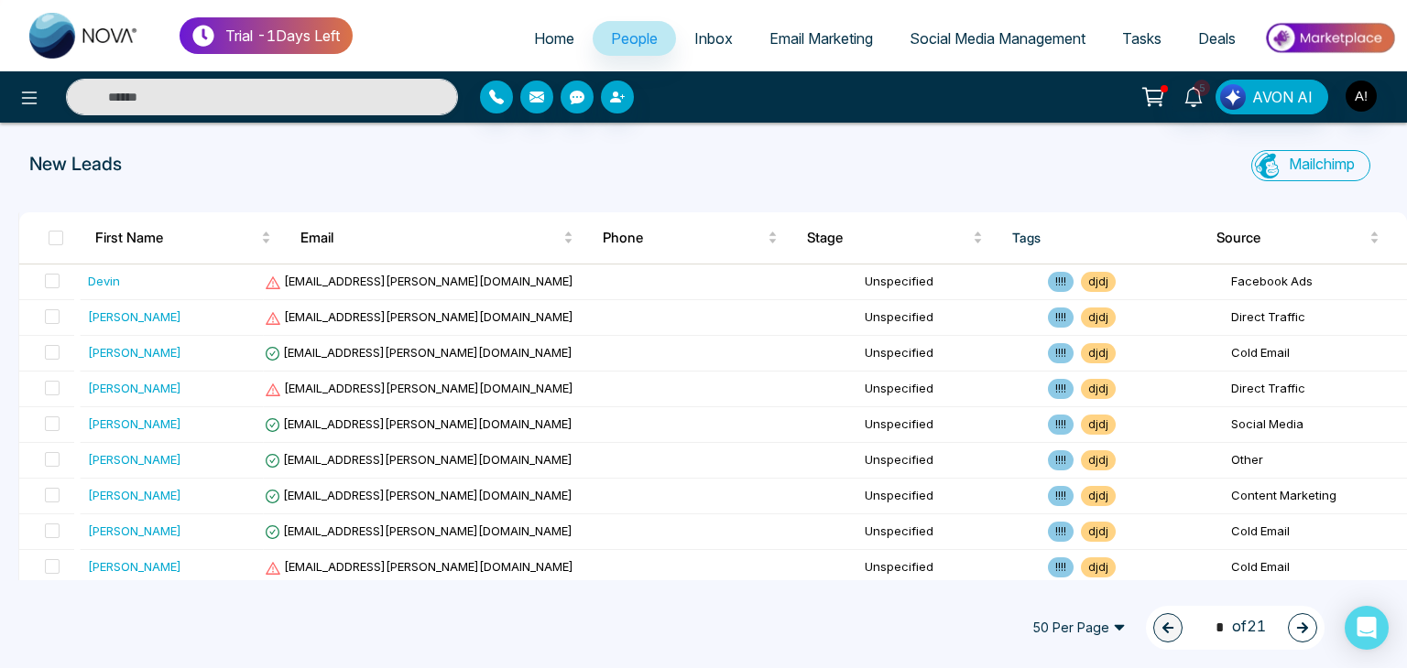
select select "*"
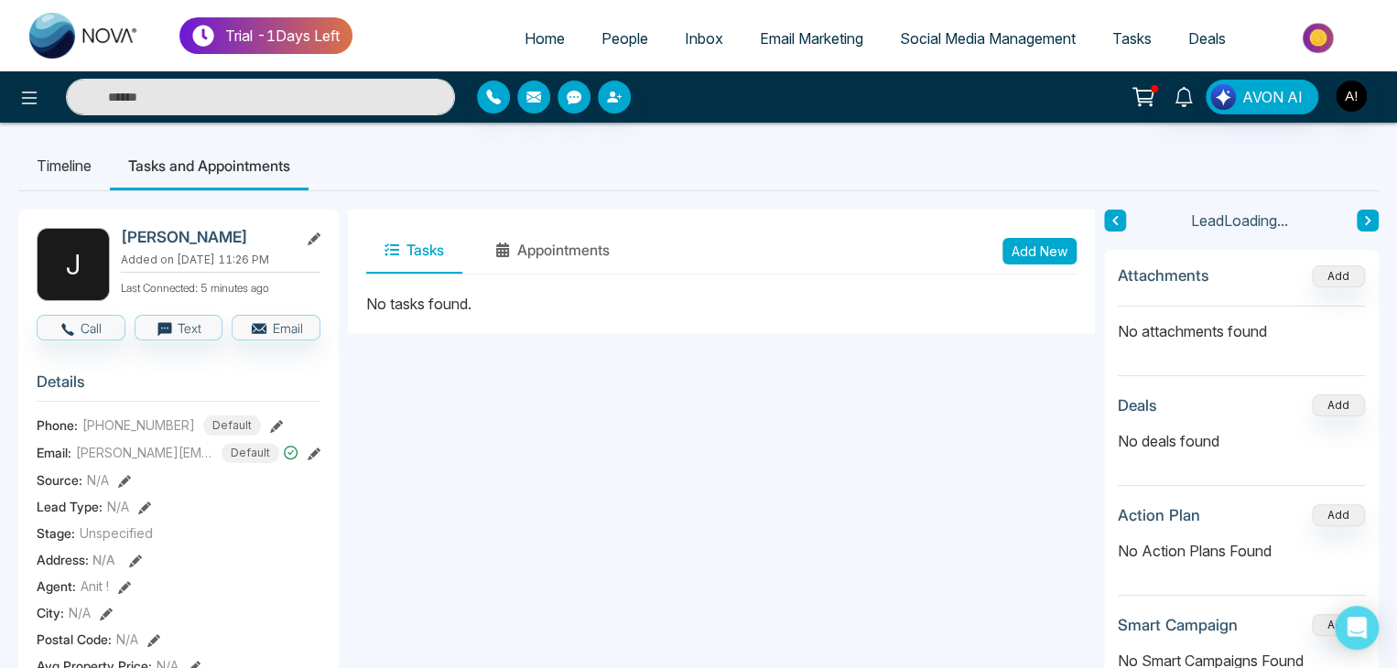
click at [525, 34] on span "Home" at bounding box center [545, 38] width 40 height 18
select select "*"
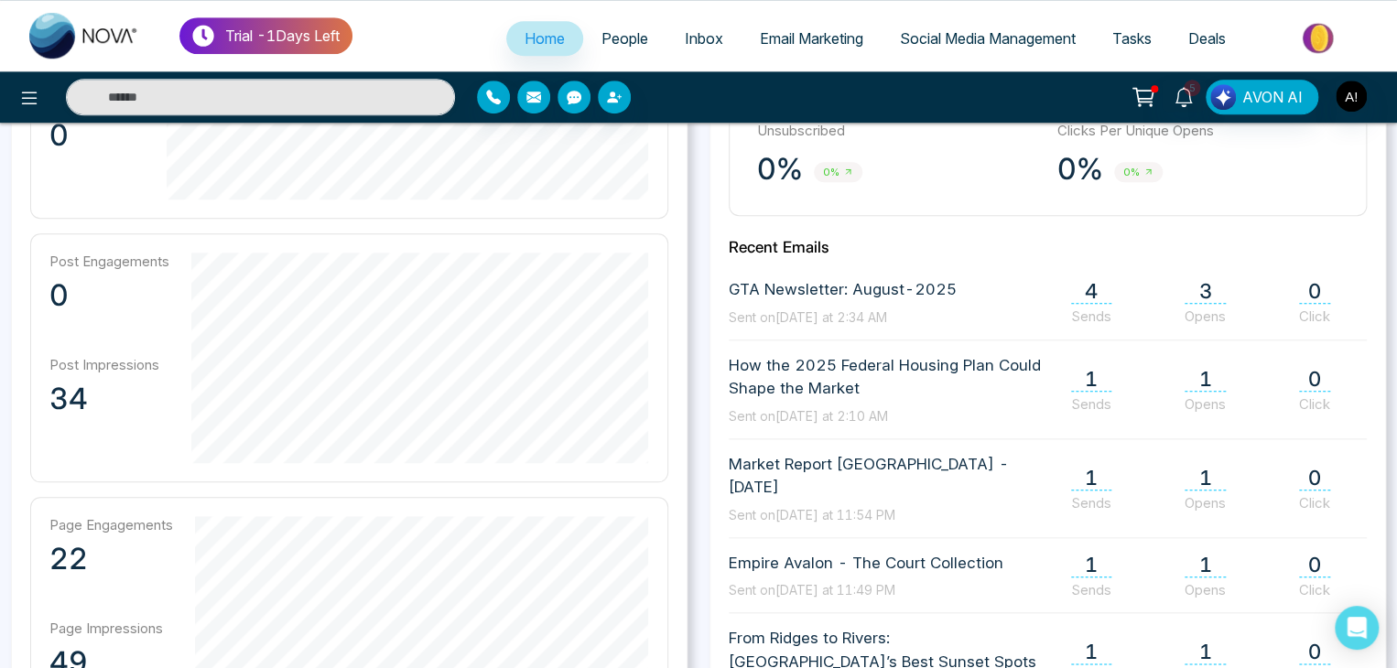
scroll to position [578, 0]
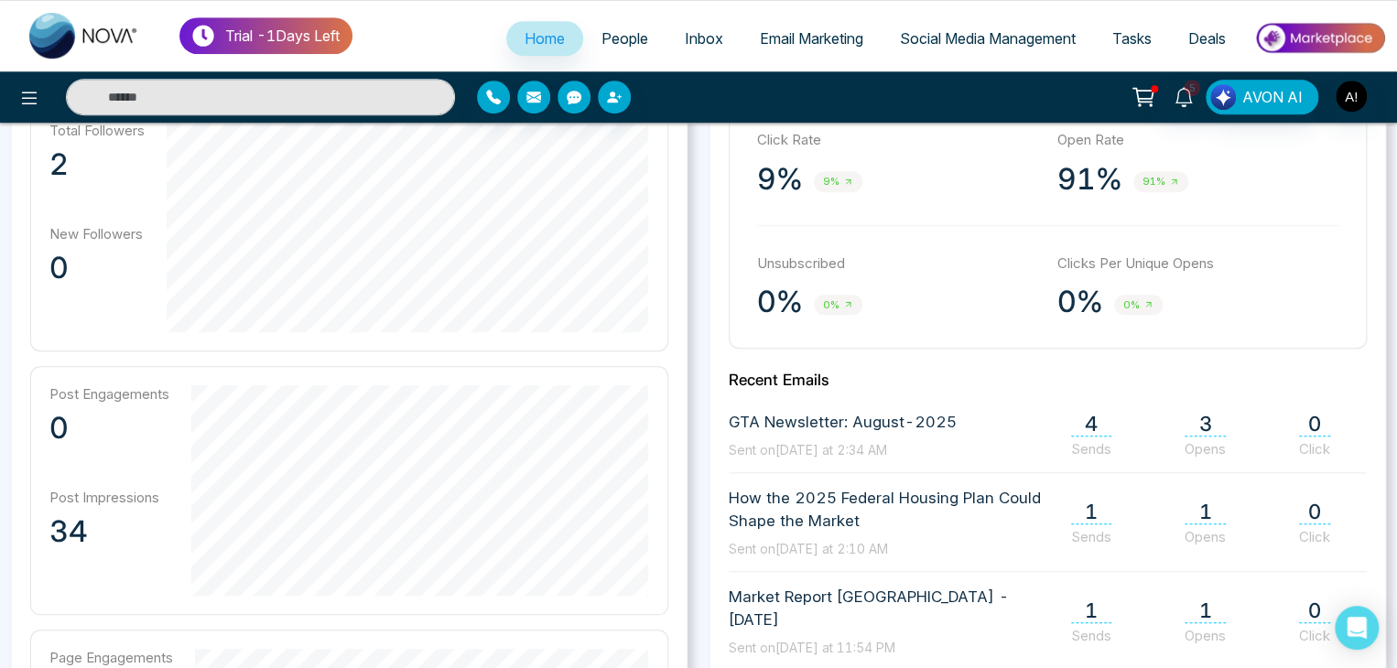
click at [1003, 31] on span "Social Media Management" at bounding box center [988, 38] width 176 height 18
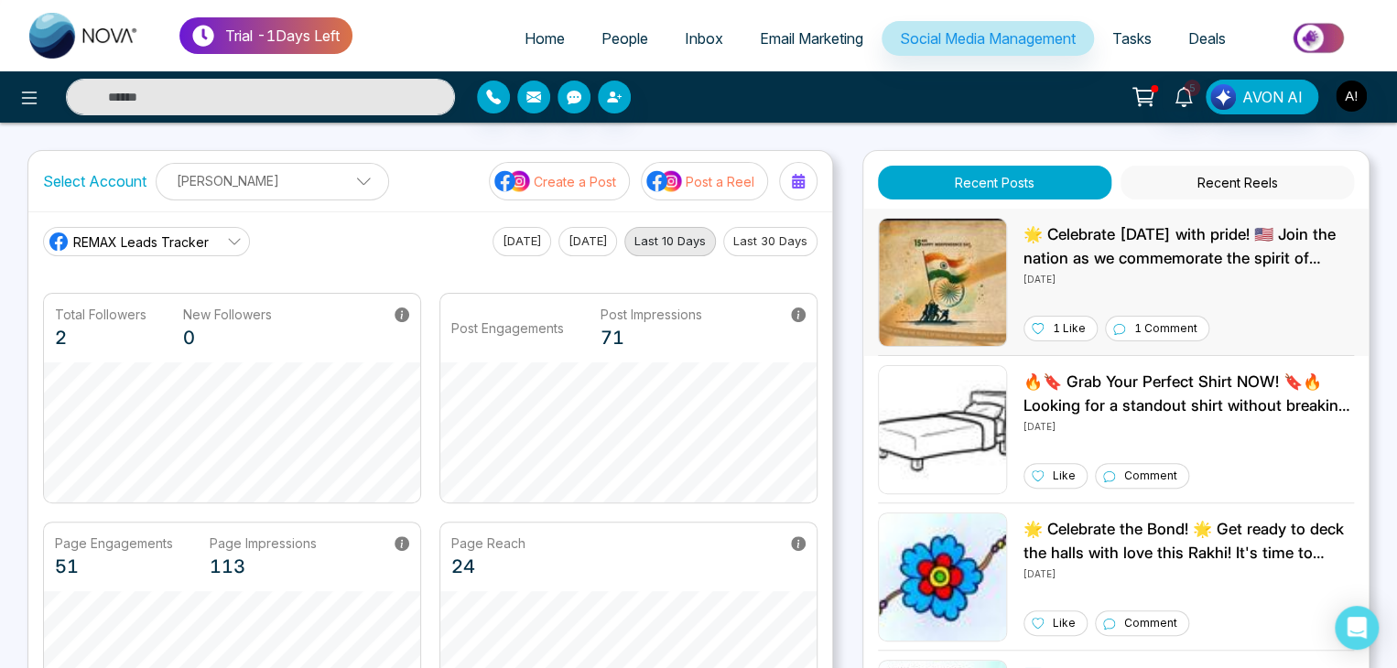
click at [1060, 328] on p "1 Like" at bounding box center [1069, 329] width 33 height 16
click at [26, 105] on icon at bounding box center [29, 98] width 22 height 22
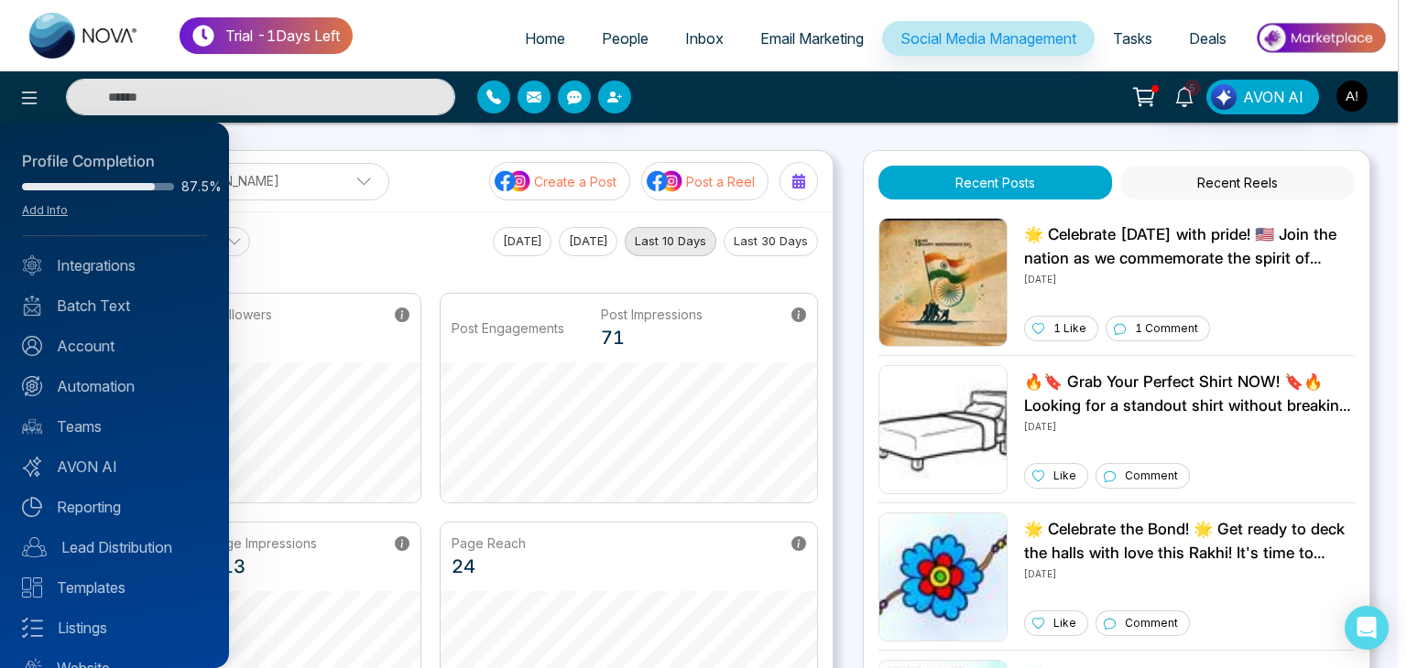
click at [412, 135] on div at bounding box center [703, 334] width 1407 height 668
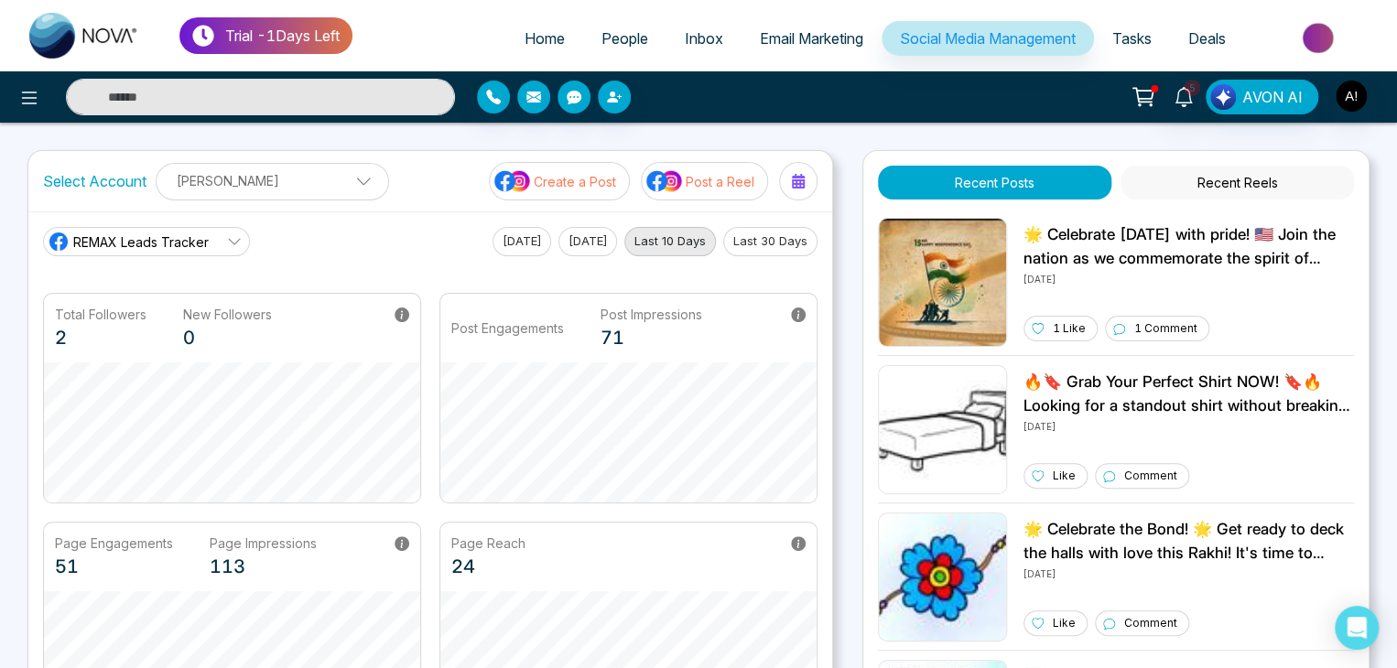
click at [769, 38] on span "Email Marketing" at bounding box center [811, 38] width 103 height 18
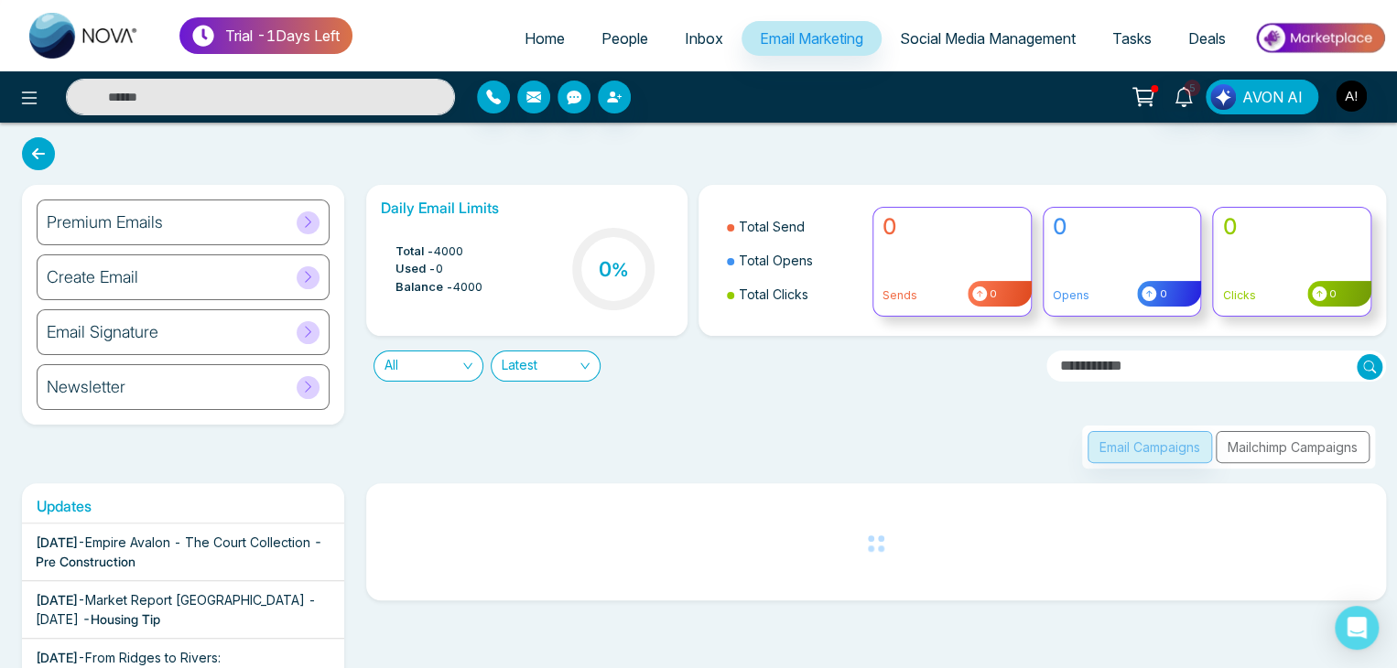
click at [311, 218] on icon at bounding box center [308, 222] width 14 height 14
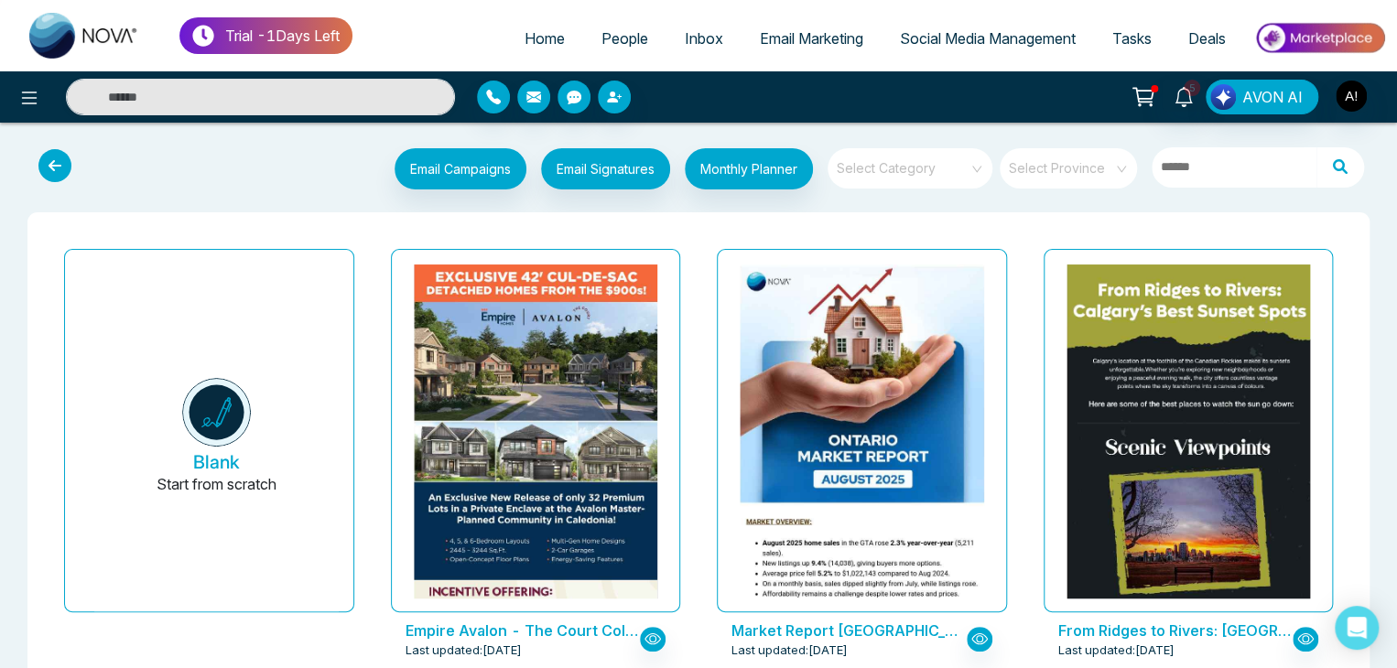
click at [51, 163] on icon at bounding box center [54, 165] width 33 height 33
